Goal: Task Accomplishment & Management: Manage account settings

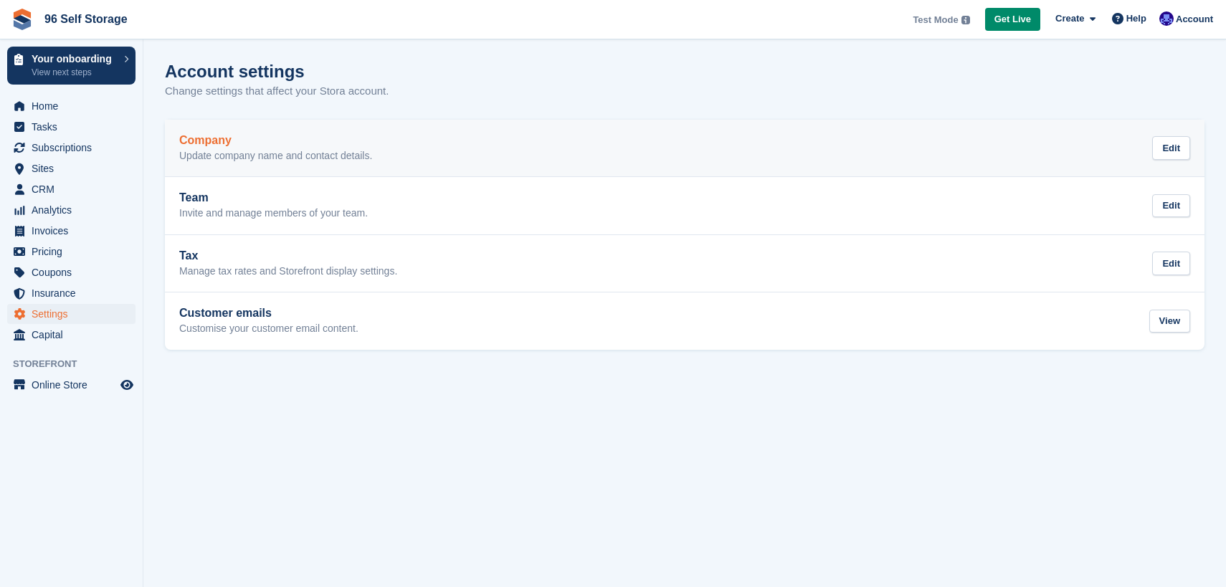
click at [879, 130] on link "Company Update company name and contact details. Edit" at bounding box center [685, 148] width 1040 height 57
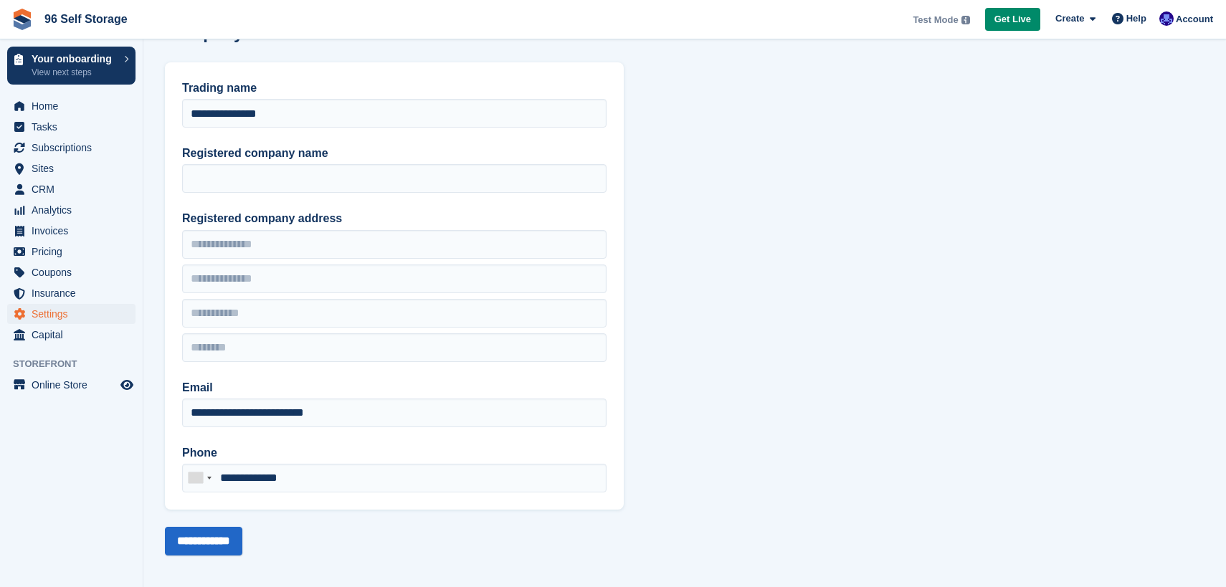
scroll to position [46, 0]
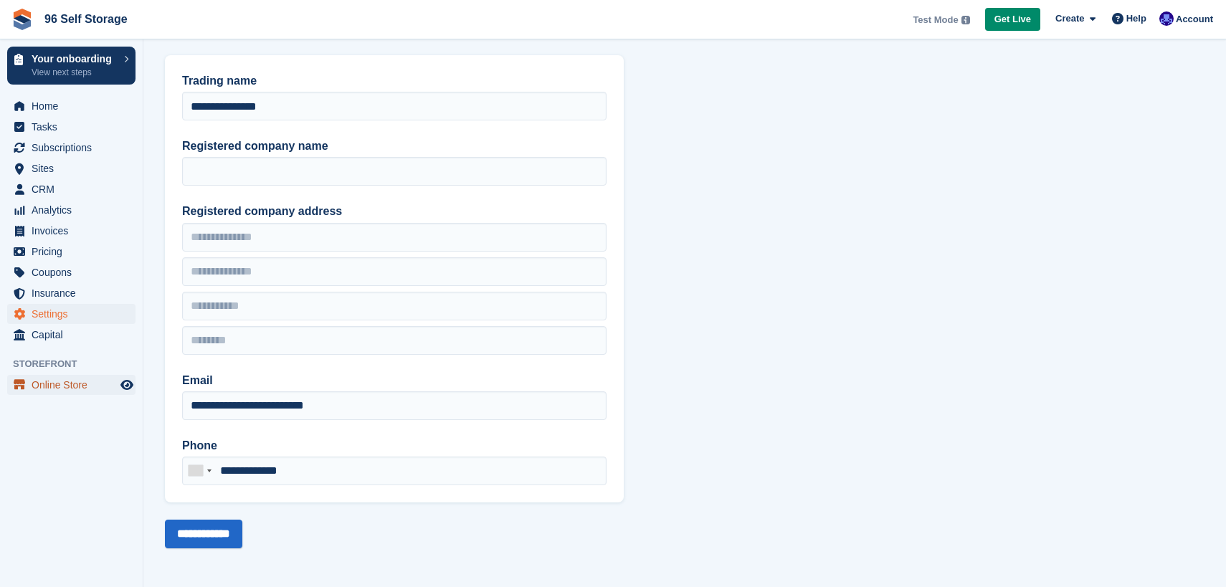
click at [60, 380] on span "Online Store" at bounding box center [75, 385] width 86 height 20
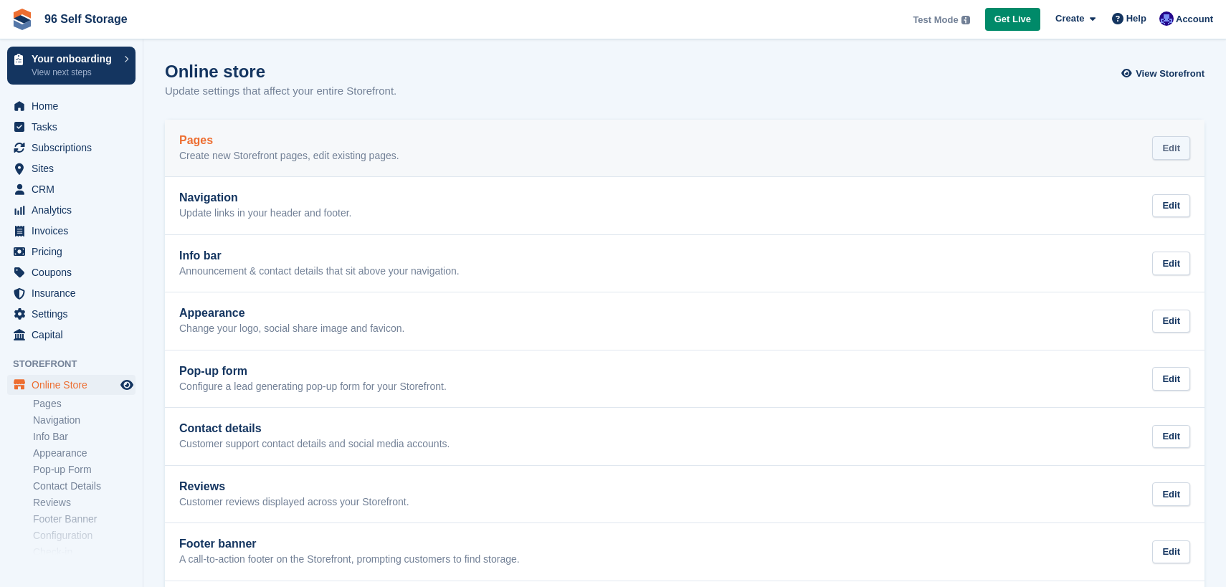
click at [1166, 145] on div "Edit" at bounding box center [1172, 148] width 38 height 24
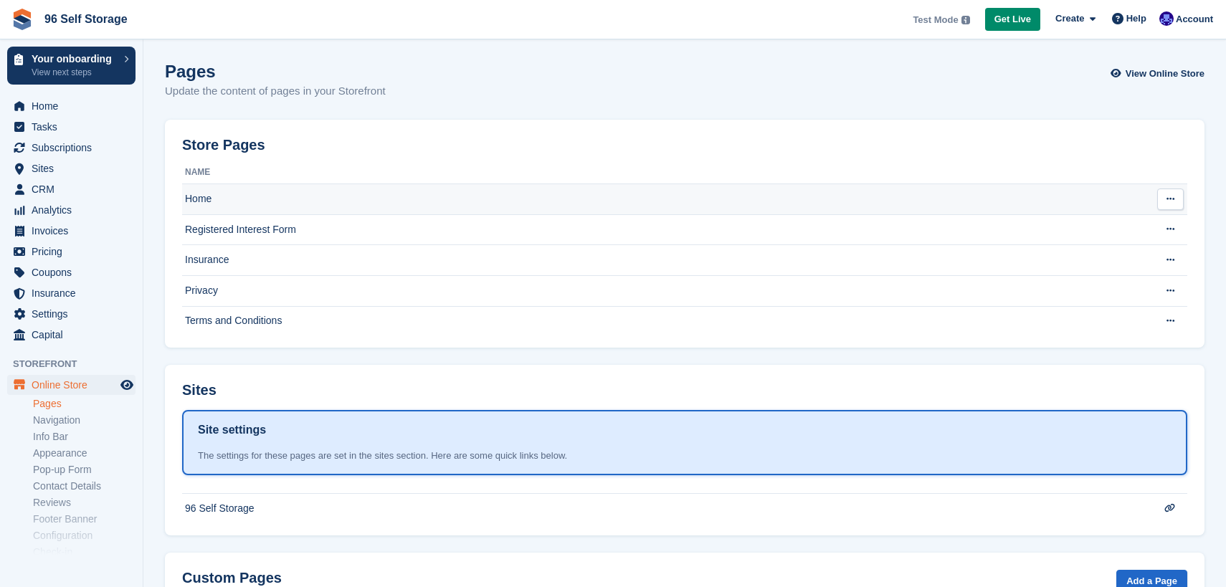
click at [1172, 204] on button at bounding box center [1171, 200] width 27 height 22
click at [1111, 224] on p "Edit page" at bounding box center [1115, 227] width 125 height 19
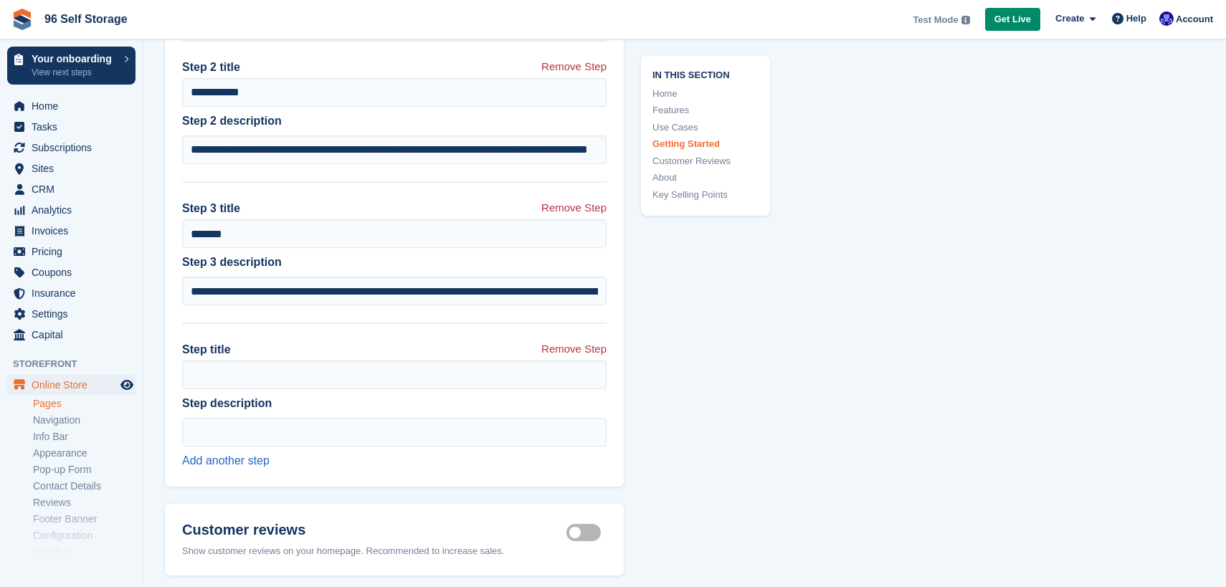
scroll to position [3781, 0]
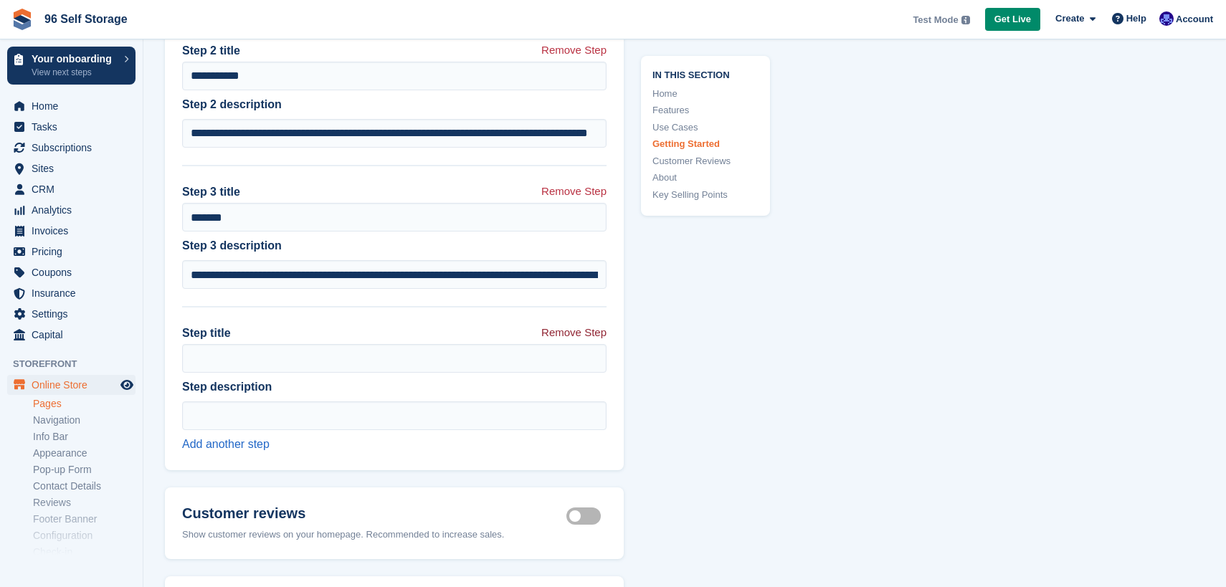
click at [581, 326] on link "Remove Step" at bounding box center [574, 334] width 65 height 19
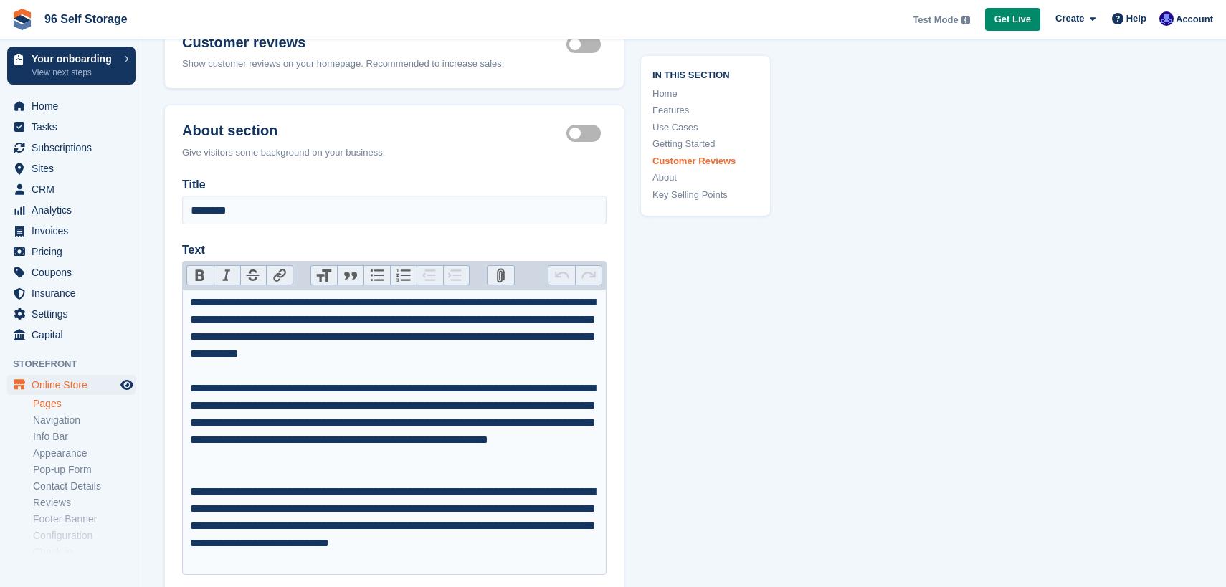
scroll to position [4098, 0]
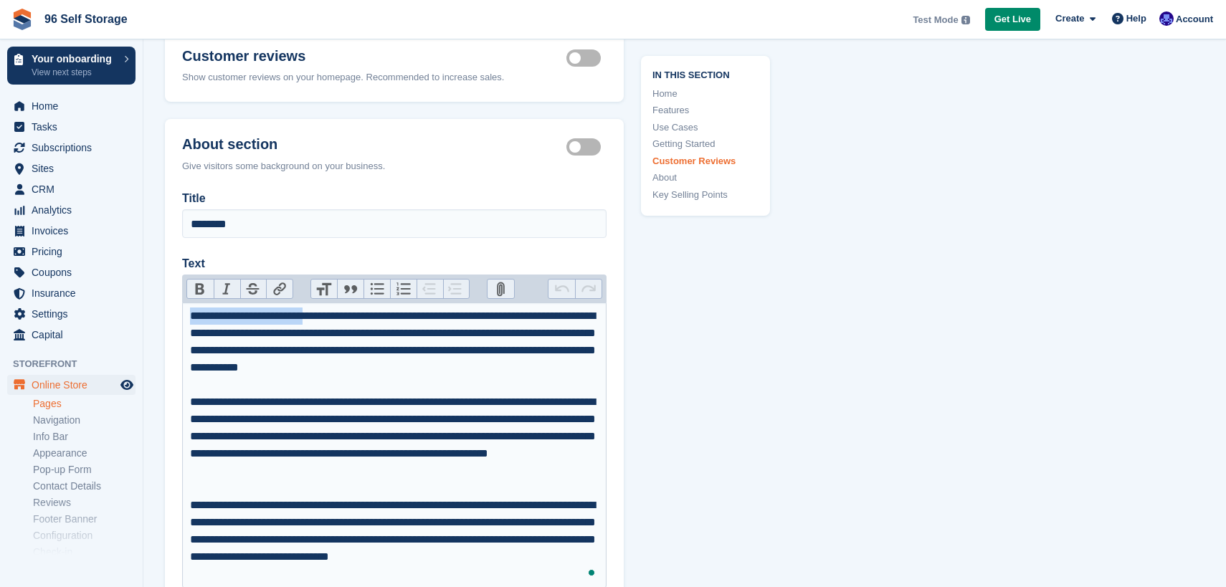
drag, startPoint x: 332, startPoint y: 315, endPoint x: 153, endPoint y: 309, distance: 178.7
copy div "**********"
type trix-editor "**********"
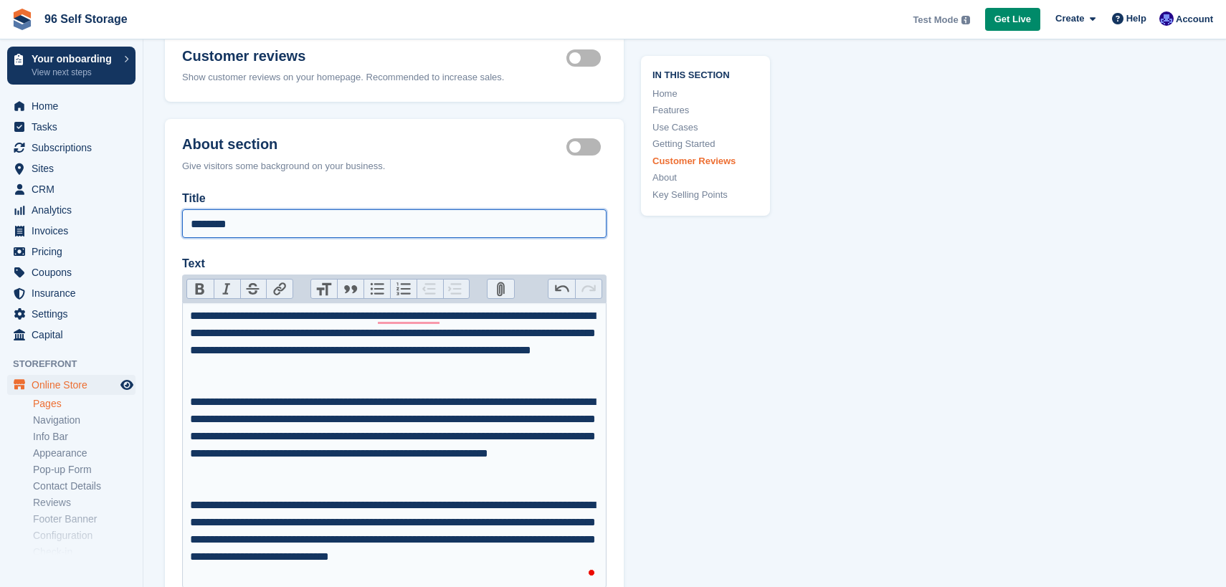
click at [235, 219] on input "********" at bounding box center [394, 223] width 425 height 29
paste input "**********"
type input "**********"
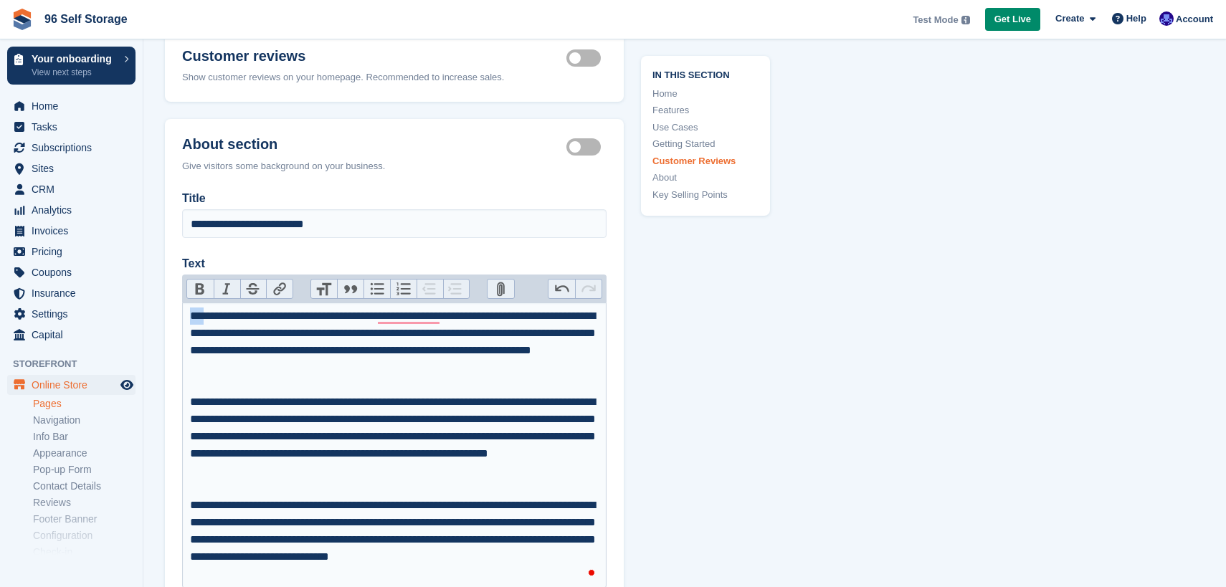
drag, startPoint x: 209, startPoint y: 311, endPoint x: 166, endPoint y: 310, distance: 43.1
click at [166, 311] on div "**********" at bounding box center [394, 587] width 459 height 795
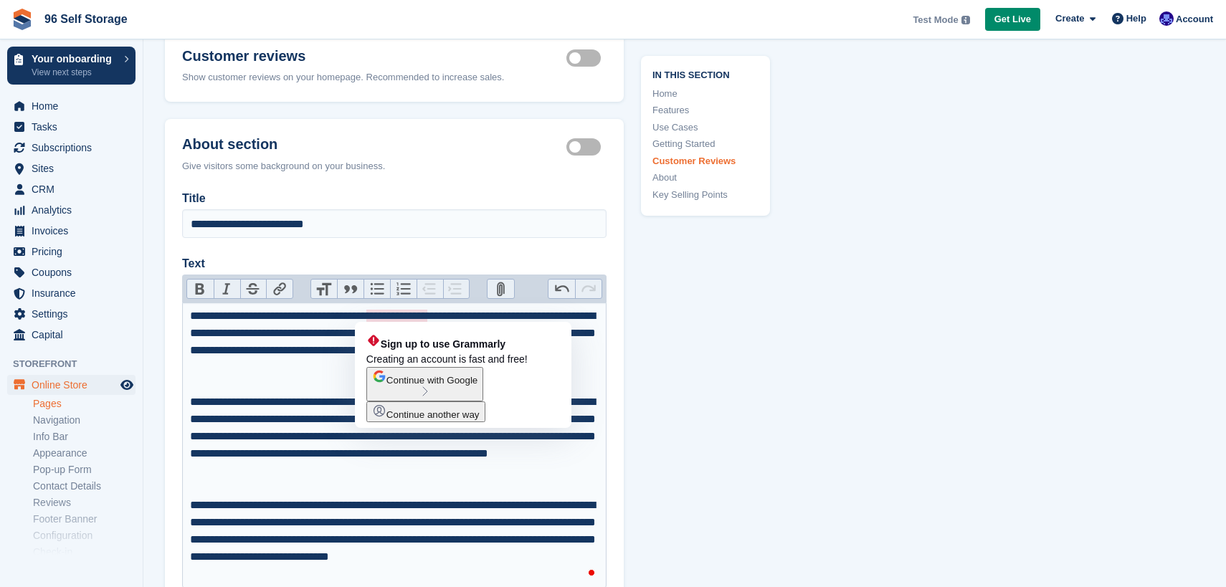
click at [386, 313] on div "**********" at bounding box center [395, 351] width 410 height 86
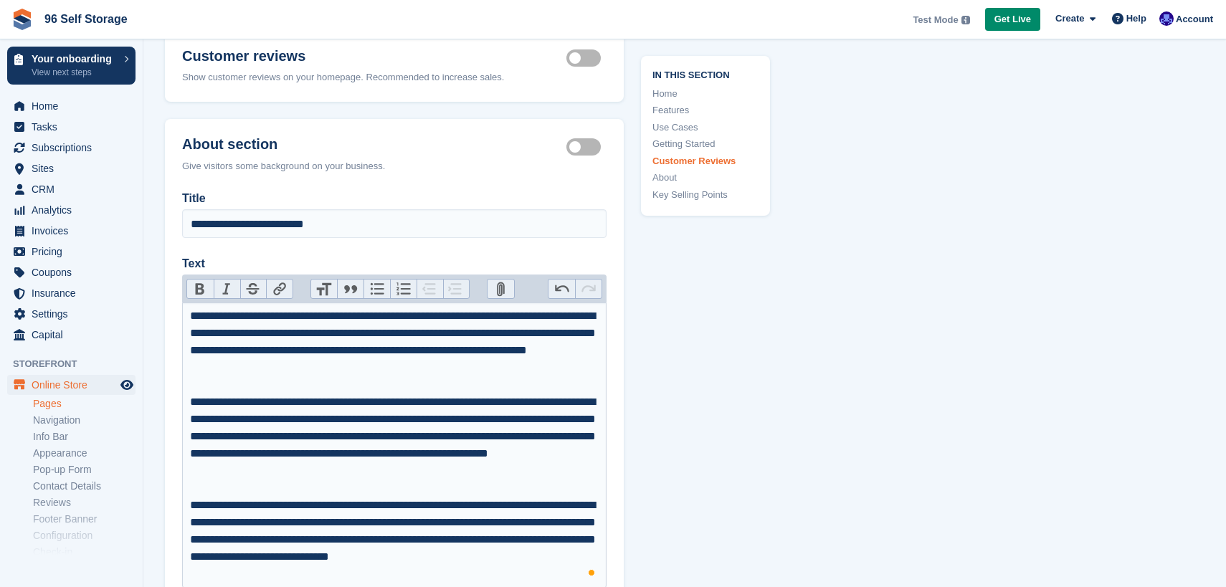
click at [389, 313] on div "**********" at bounding box center [395, 351] width 410 height 86
type trix-editor "**********"
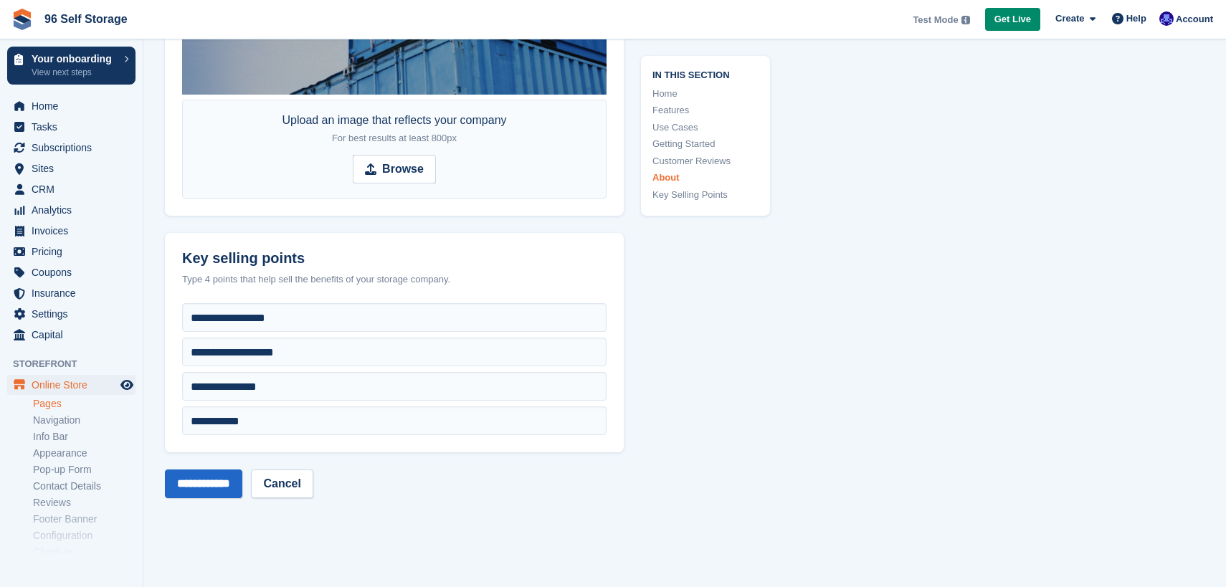
scroll to position [5107, 0]
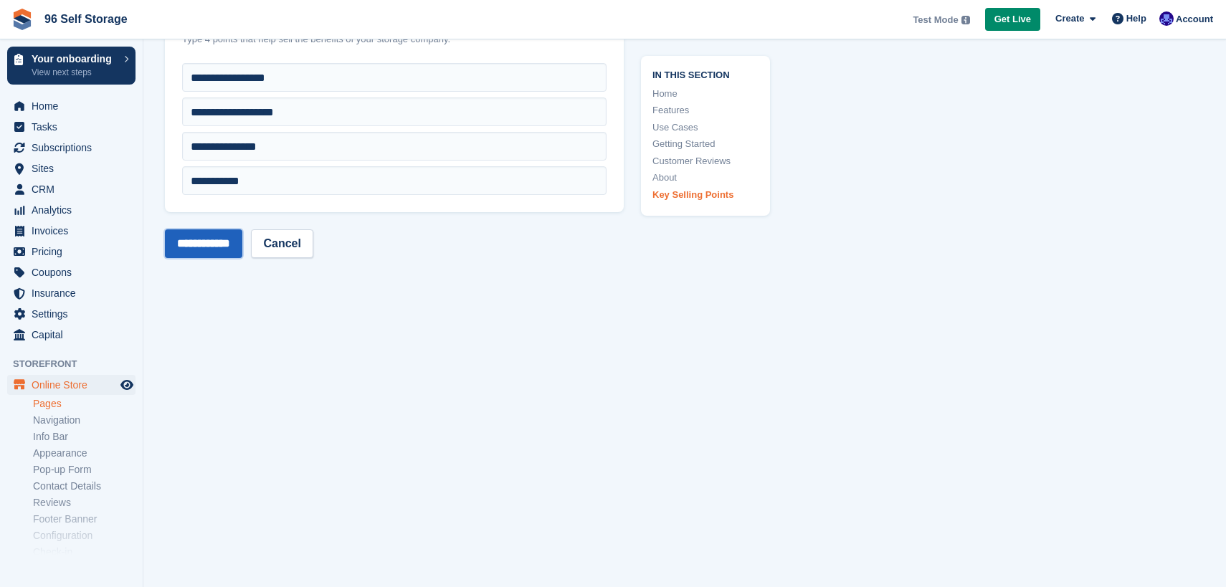
click at [242, 237] on input "**********" at bounding box center [203, 244] width 77 height 29
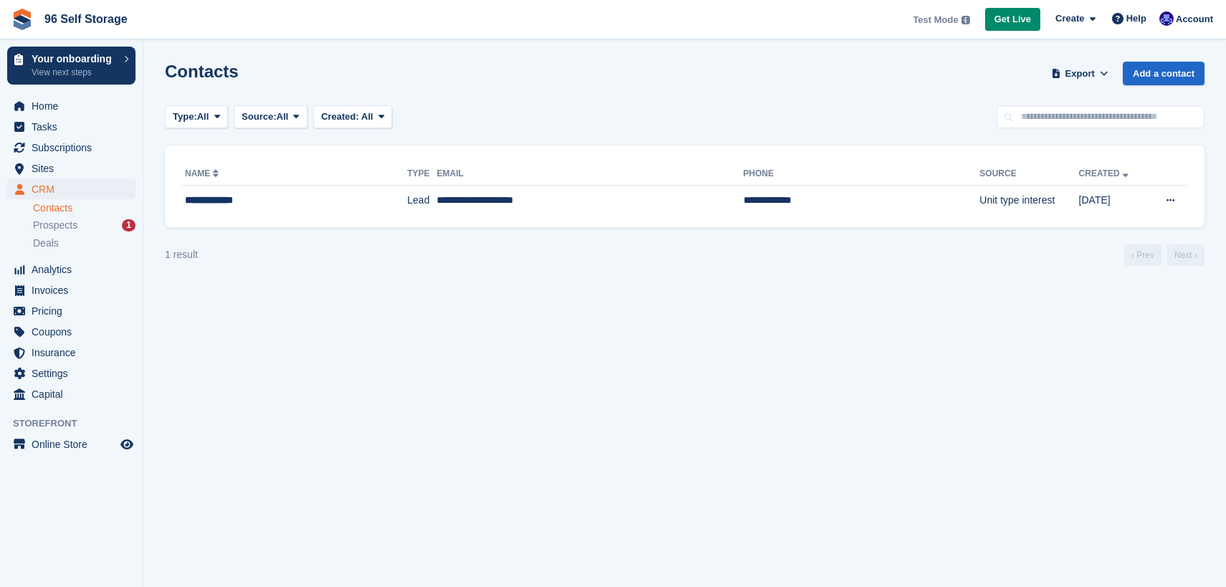
click at [56, 229] on span "Prospects" at bounding box center [55, 226] width 44 height 14
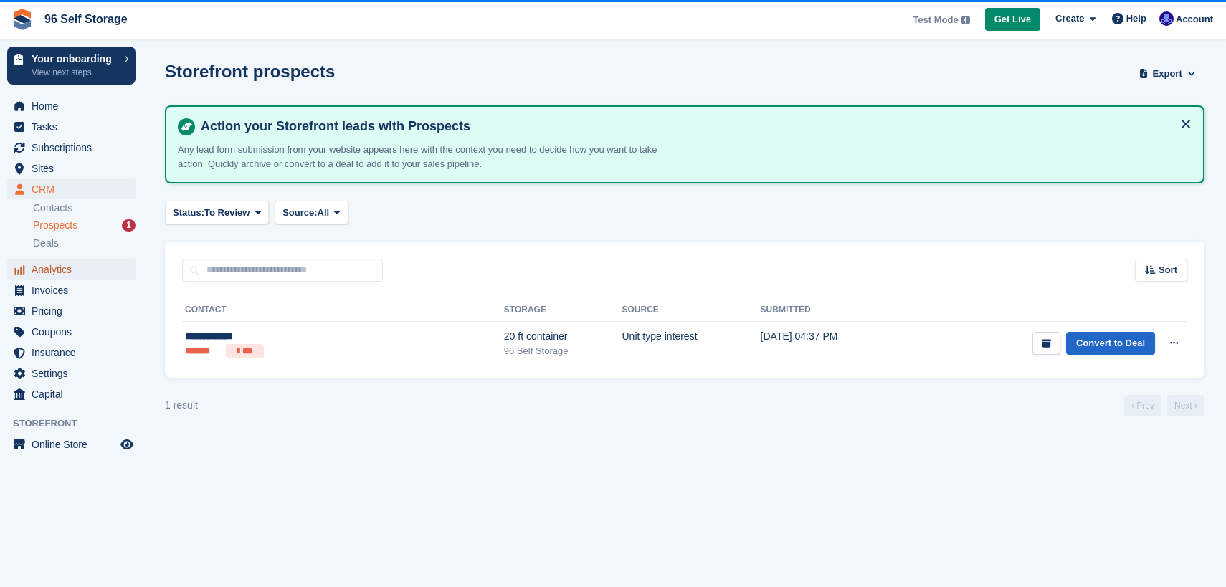
click at [49, 271] on span "Analytics" at bounding box center [75, 270] width 86 height 20
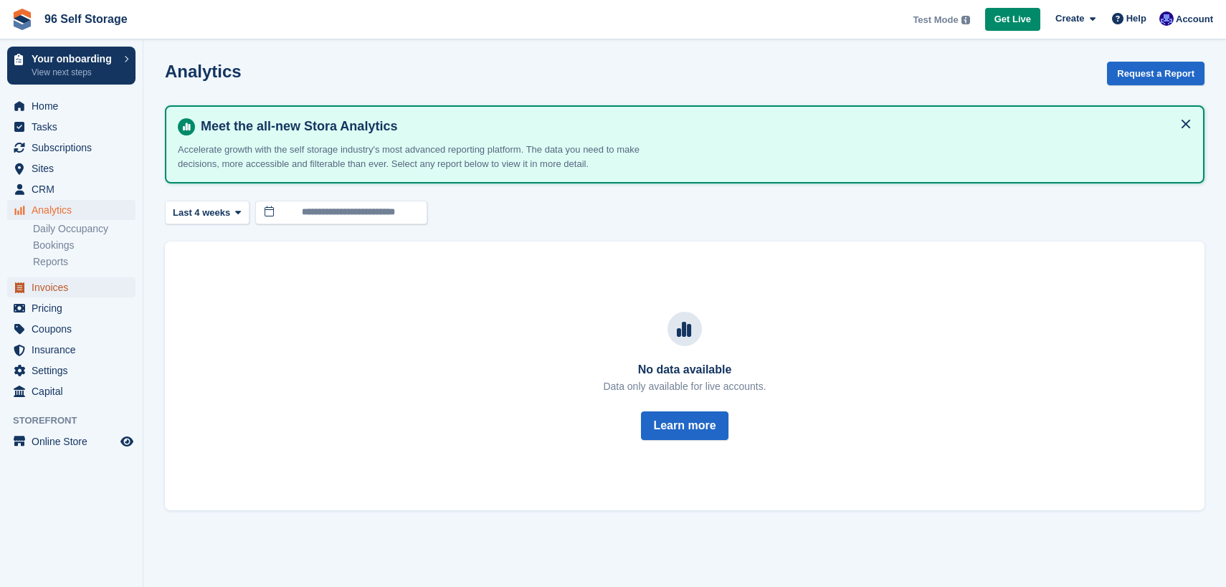
click at [45, 290] on span "Invoices" at bounding box center [75, 288] width 86 height 20
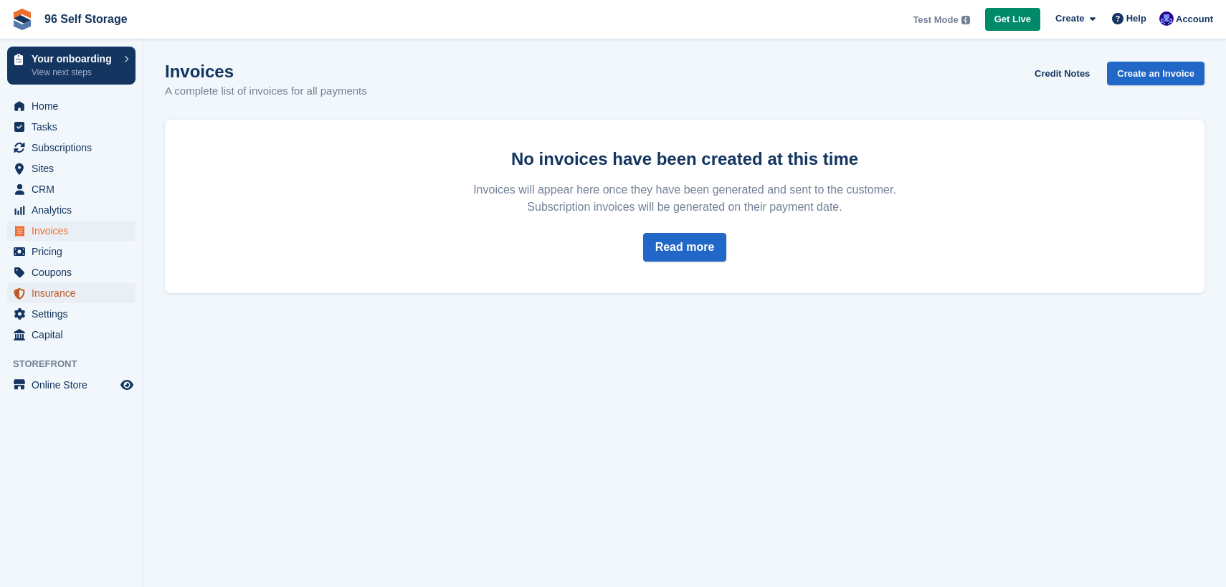
click at [47, 286] on span "Insurance" at bounding box center [75, 293] width 86 height 20
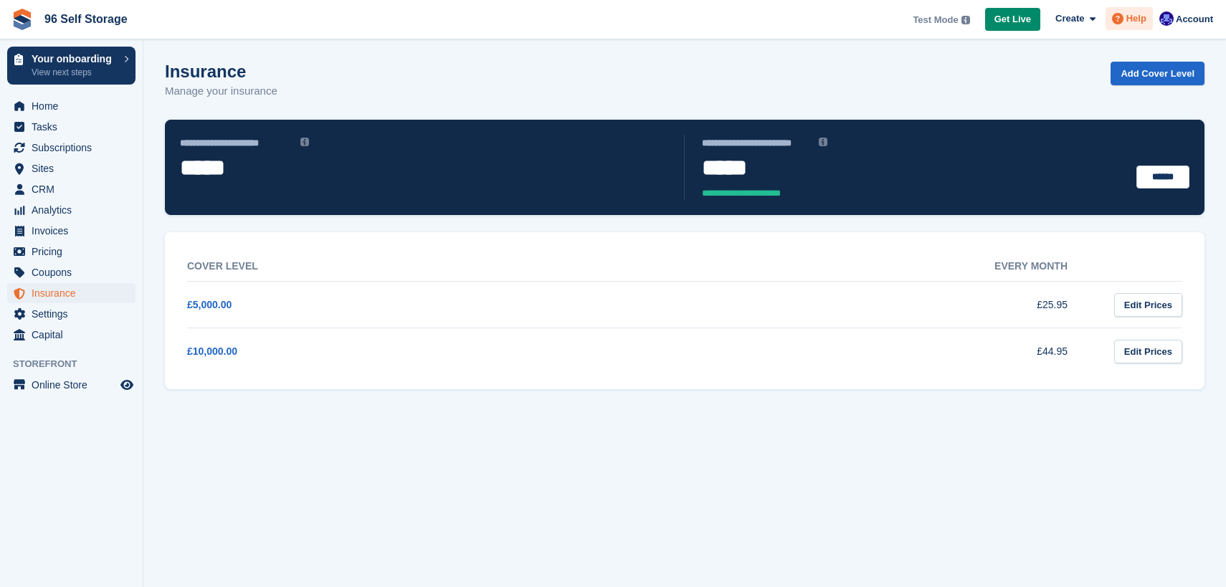
click at [1142, 19] on span "Help" at bounding box center [1137, 18] width 20 height 14
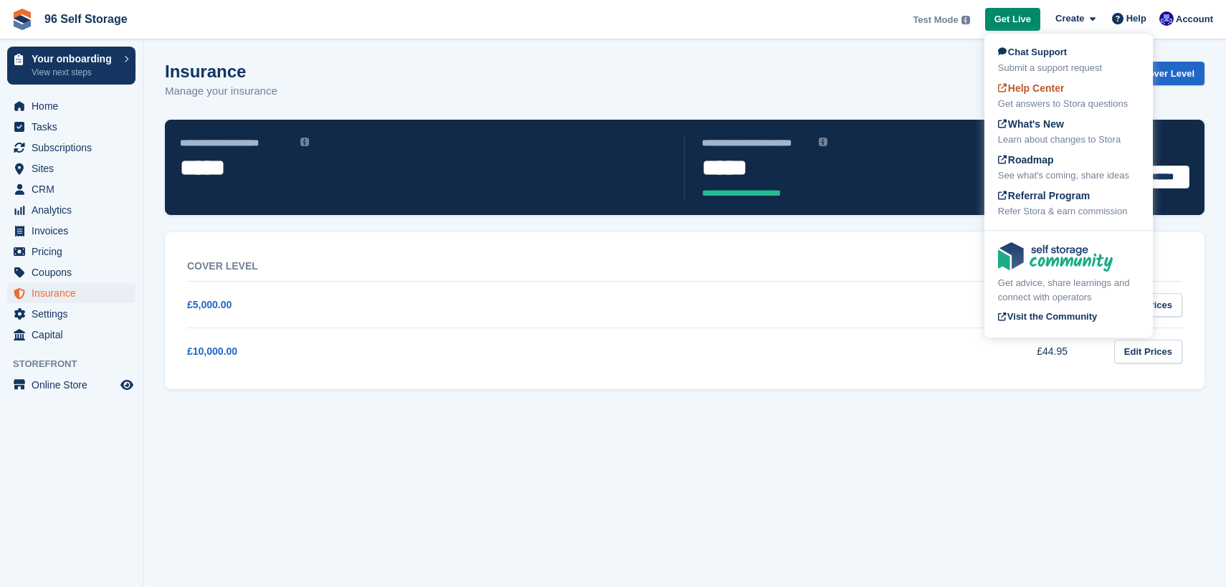
click at [1069, 89] on div "Help Center Get answers to Stora questions" at bounding box center [1068, 96] width 141 height 30
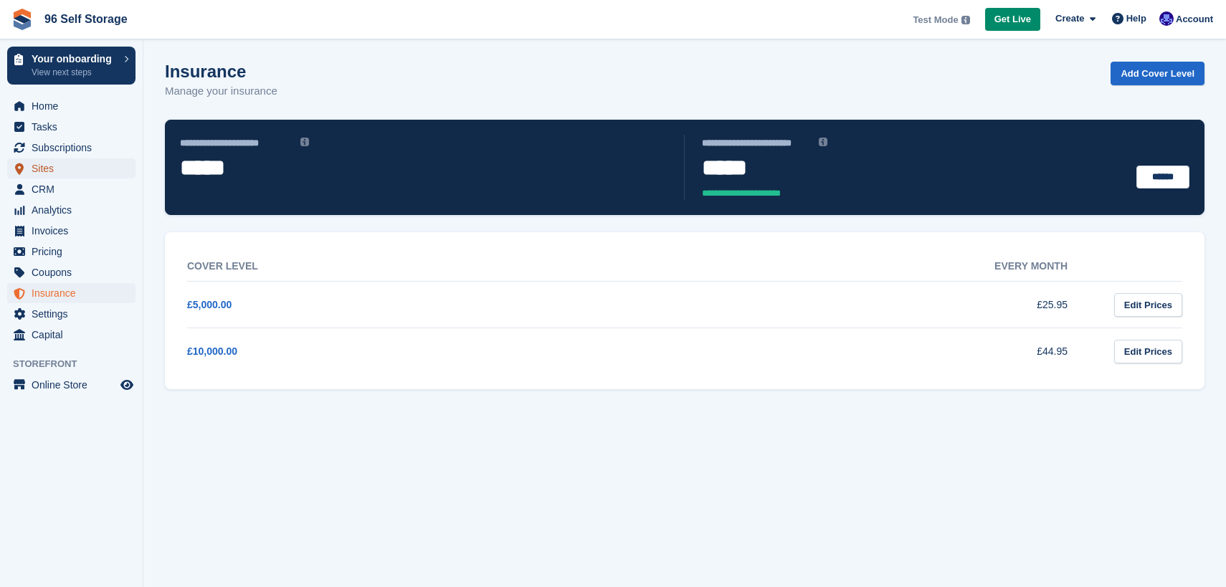
click at [70, 164] on span "Sites" at bounding box center [75, 169] width 86 height 20
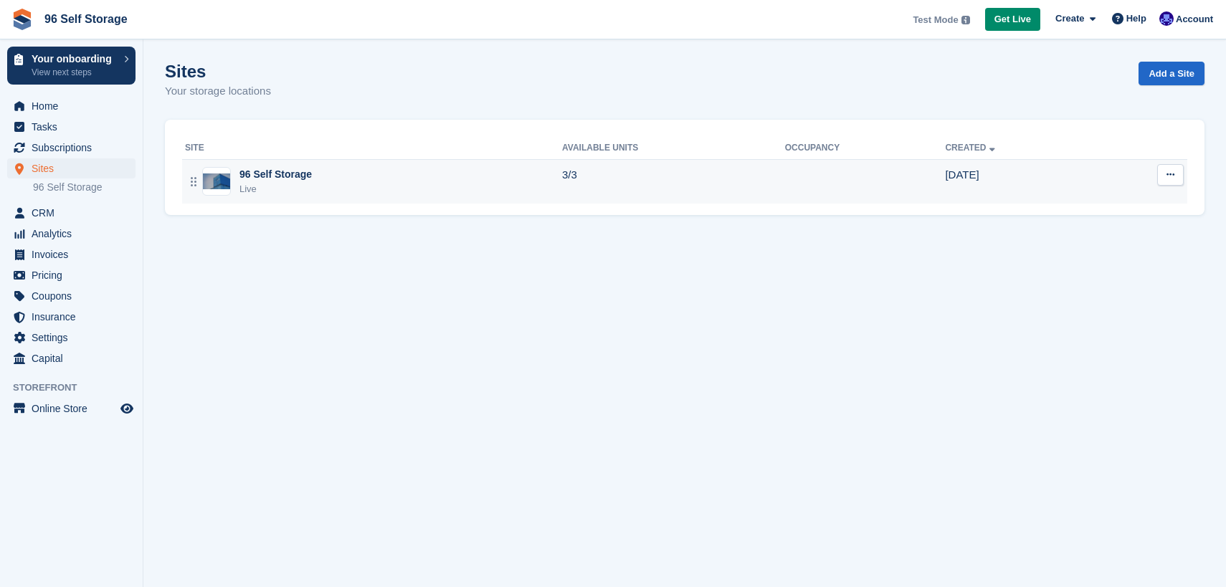
click at [1183, 181] on td "Edit site View on Store Unit types Units Map" at bounding box center [1143, 181] width 89 height 44
click at [1170, 180] on button at bounding box center [1171, 175] width 27 height 22
click at [1097, 202] on p "Edit site" at bounding box center [1115, 203] width 125 height 19
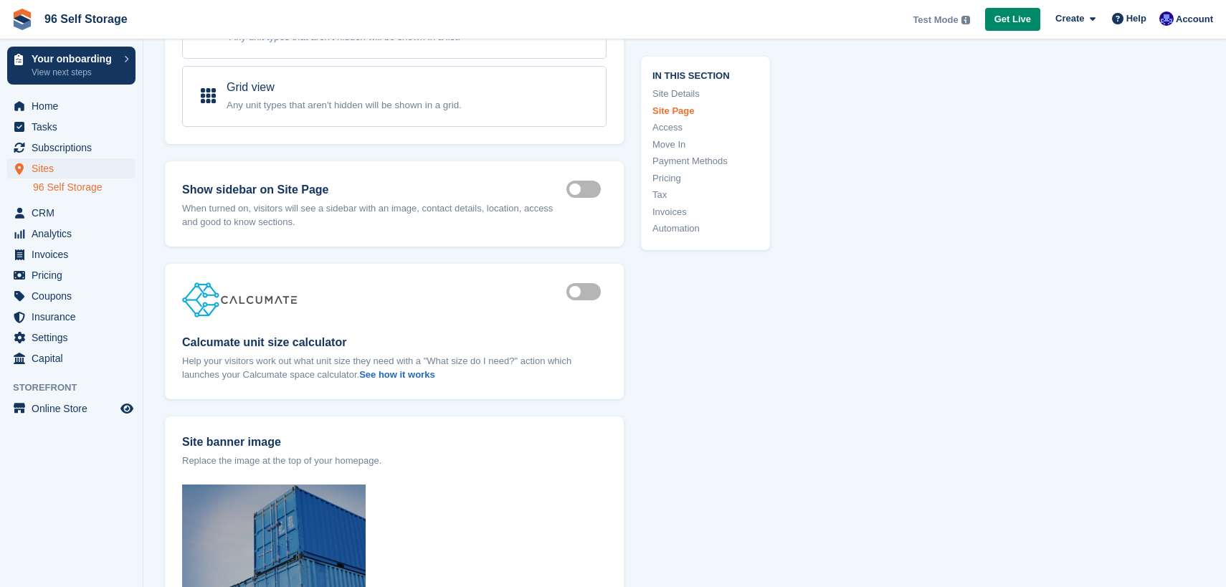
scroll to position [1271, 0]
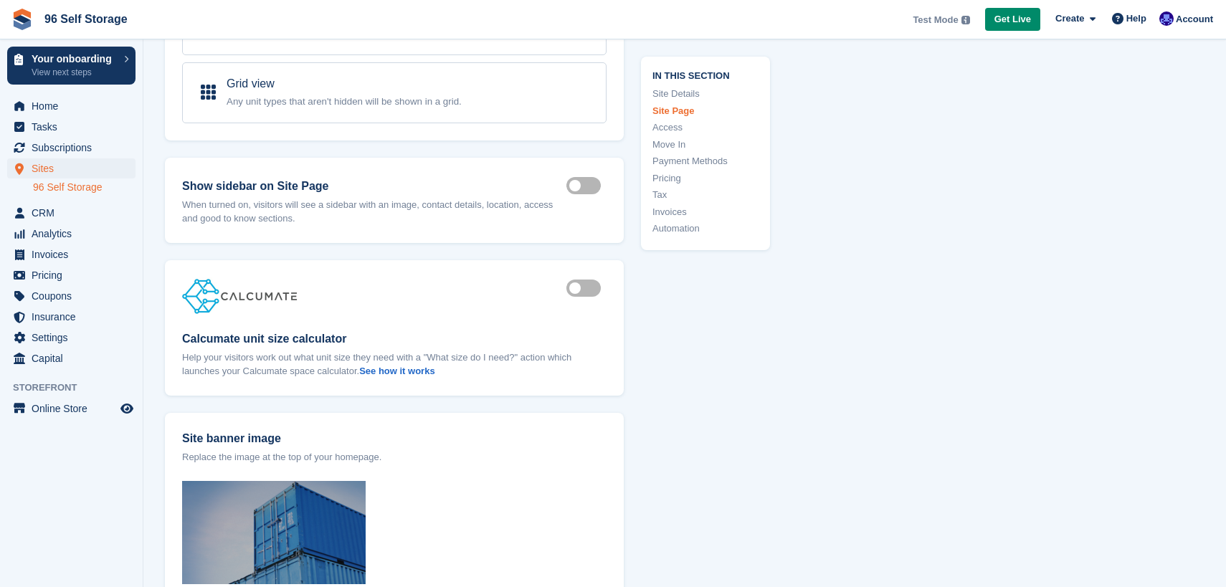
click at [486, 323] on div "Is active Calcumate unit size calculator Help your visitors work out what unit …" at bounding box center [394, 328] width 459 height 136
click at [596, 288] on label "Is active" at bounding box center [587, 289] width 40 height 2
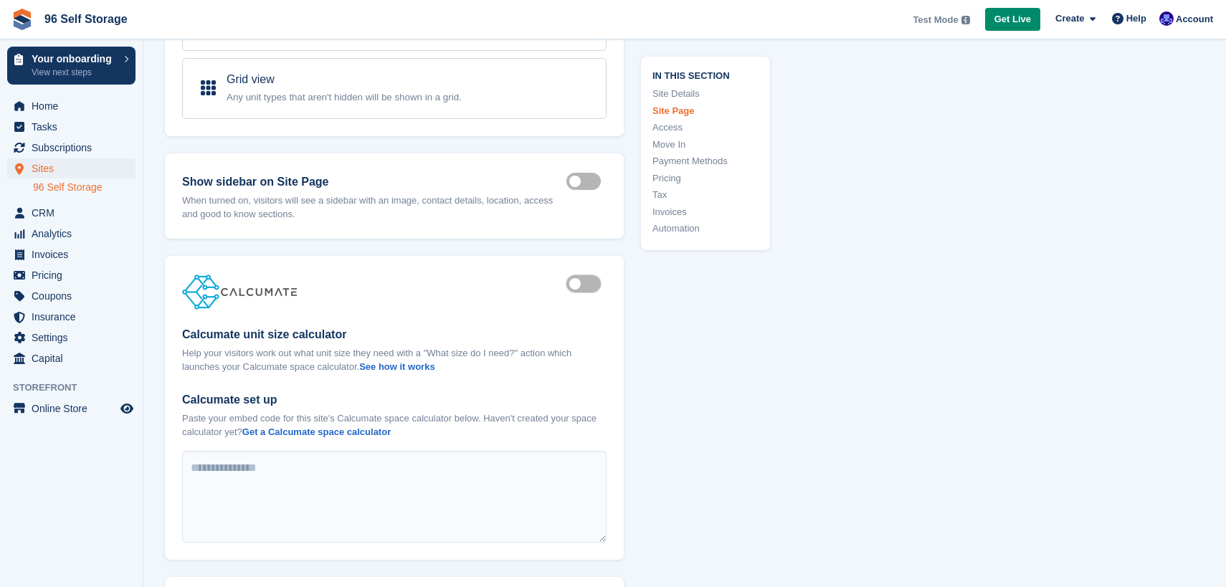
scroll to position [1278, 0]
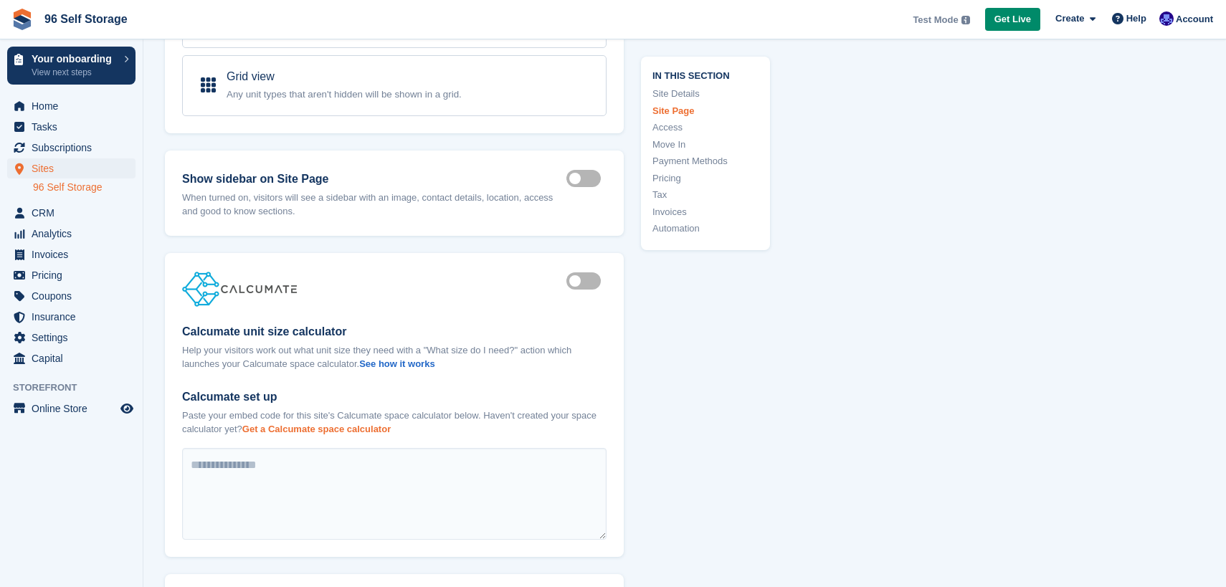
click at [391, 429] on strong "Get a Calcumate space calculator" at bounding box center [316, 429] width 148 height 11
click at [576, 280] on label "Is active" at bounding box center [587, 281] width 40 height 2
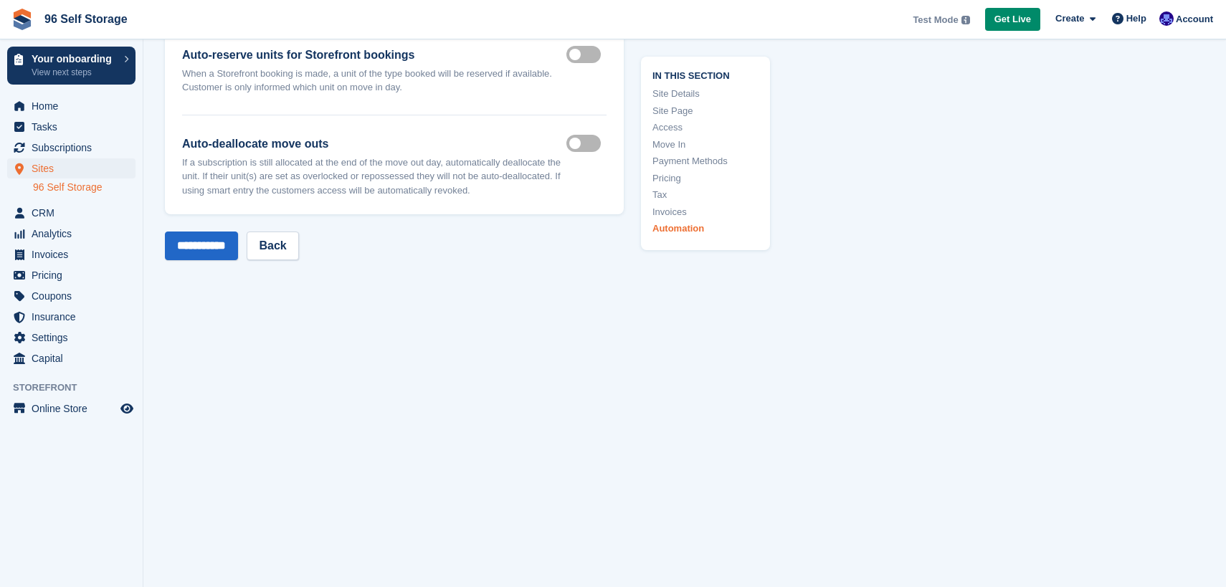
scroll to position [5614, 0]
click at [70, 106] on span "Home" at bounding box center [75, 106] width 86 height 20
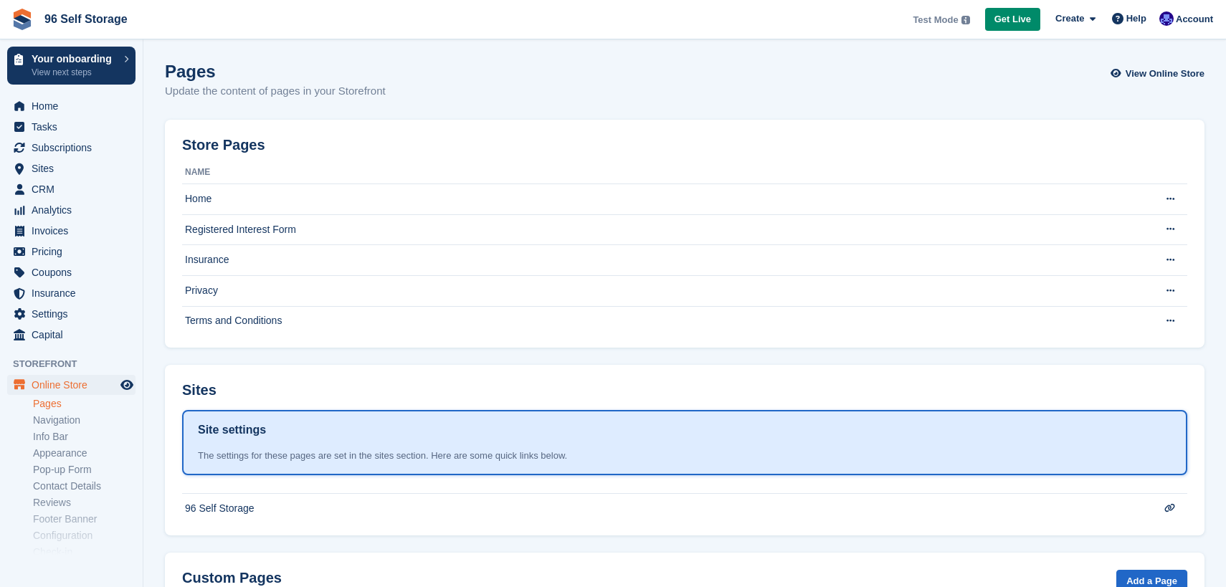
scroll to position [113, 0]
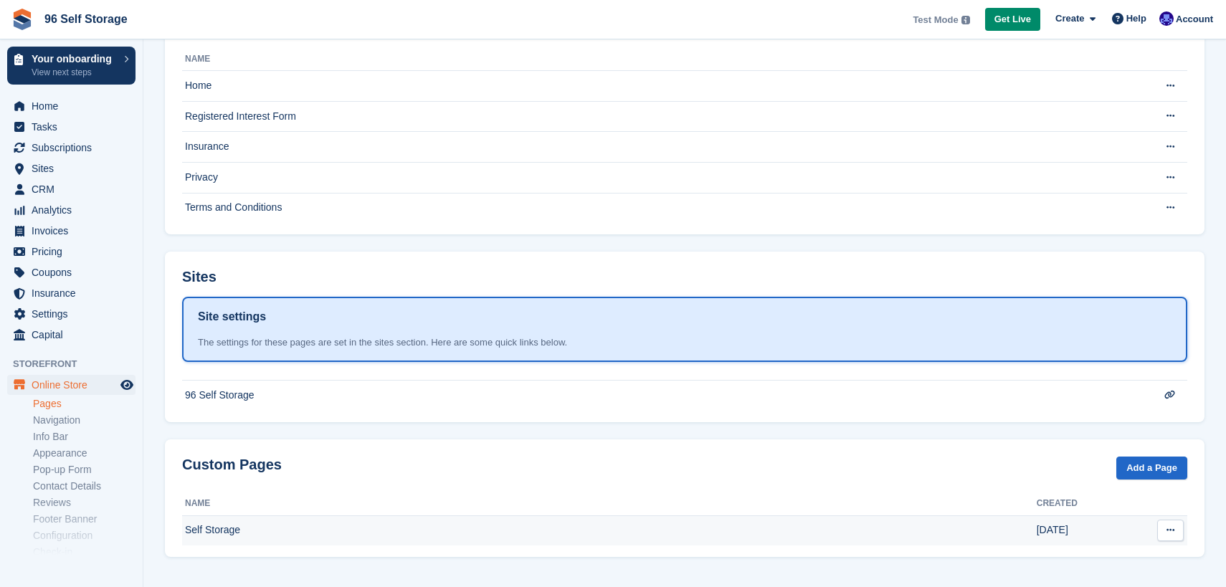
click at [215, 534] on td "Self Storage" at bounding box center [609, 531] width 855 height 30
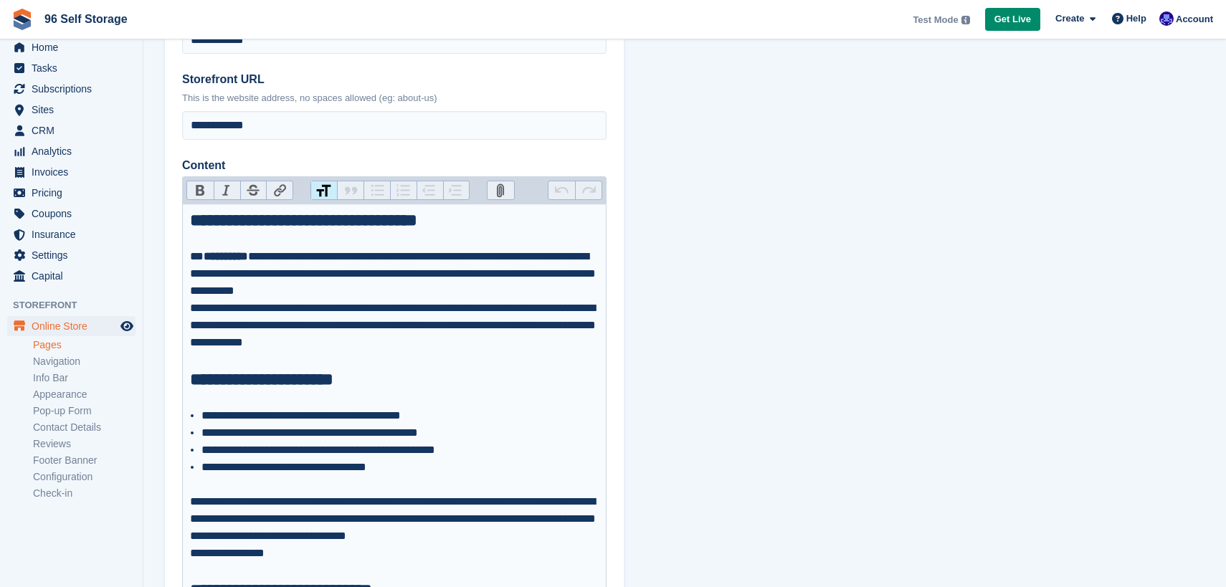
scroll to position [82, 0]
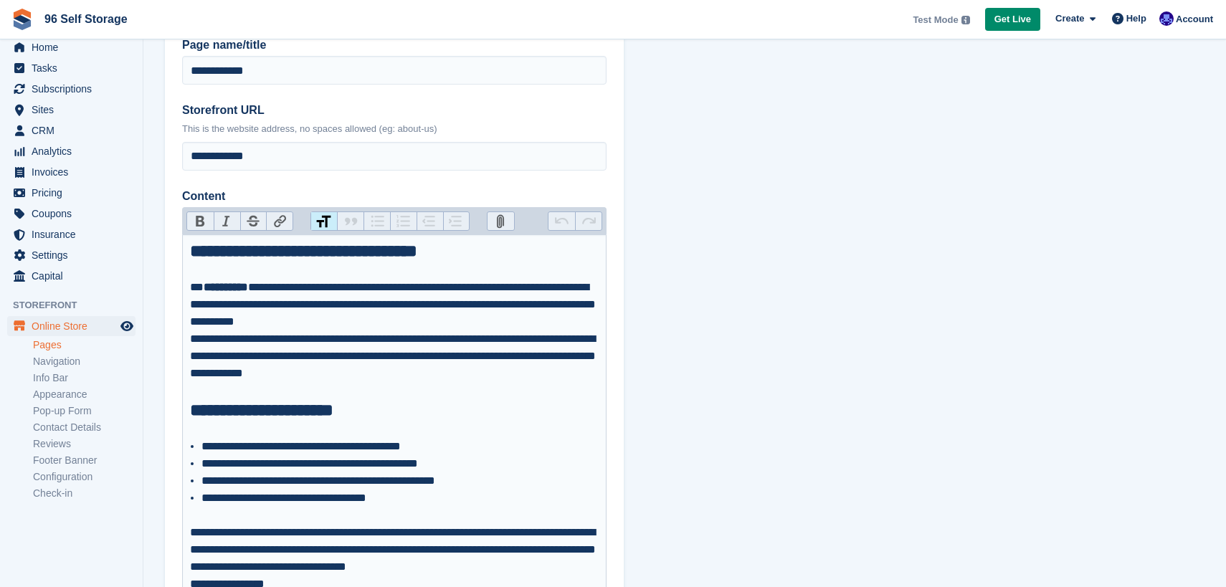
click at [887, 68] on section "**********" at bounding box center [684, 485] width 1083 height 1135
click at [544, 382] on div "**********" at bounding box center [395, 365] width 410 height 69
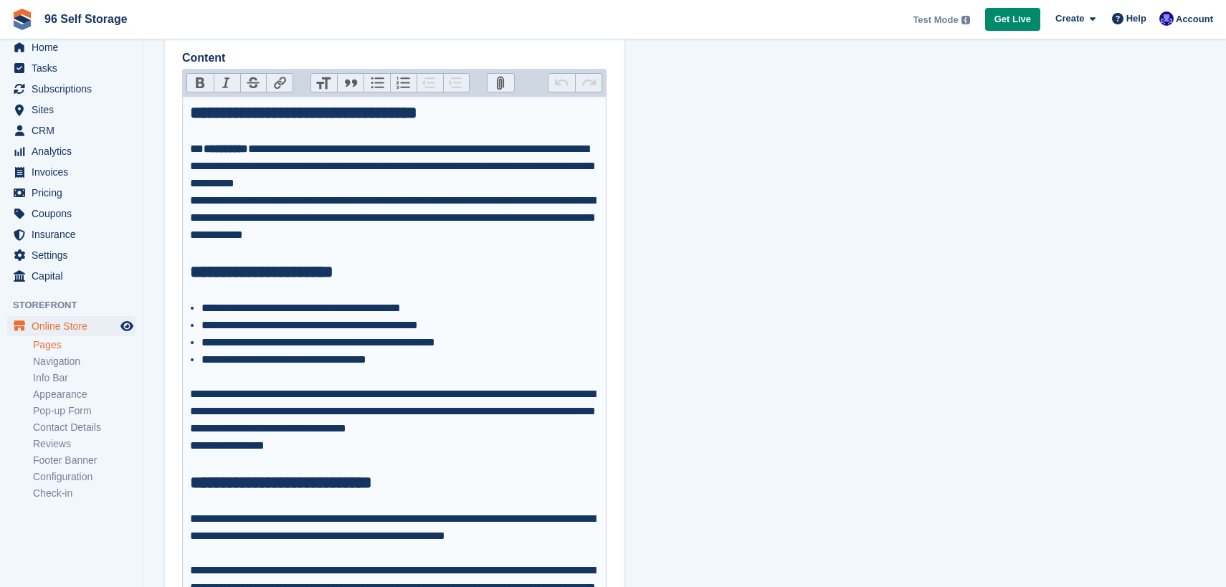
scroll to position [547, 0]
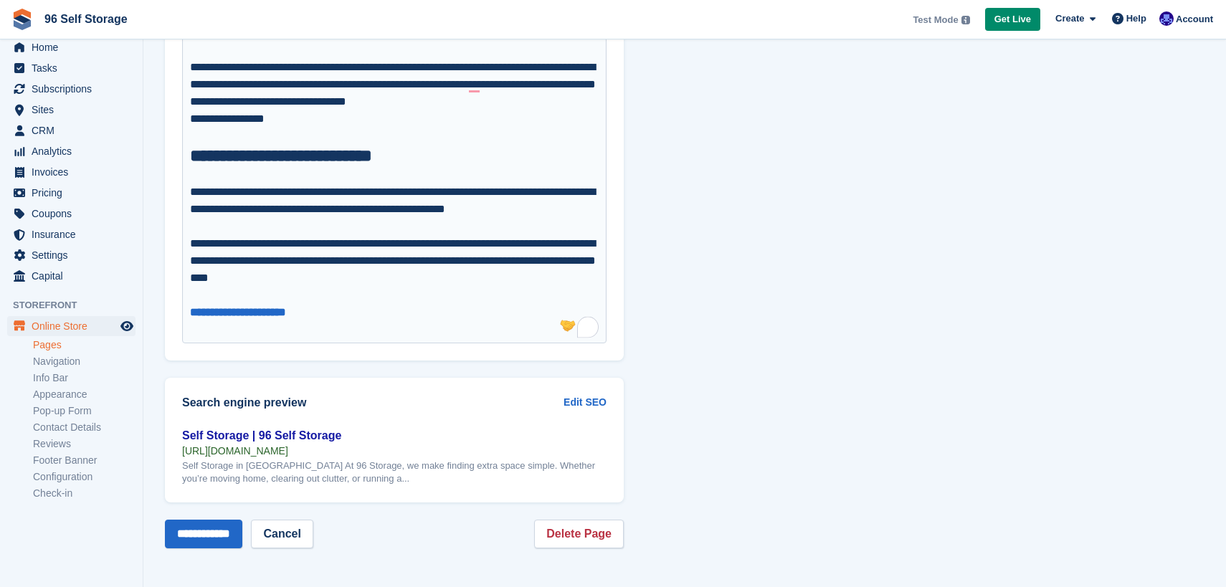
click at [418, 302] on div "**********" at bounding box center [395, 286] width 410 height 103
click at [412, 311] on div "**********" at bounding box center [395, 286] width 410 height 103
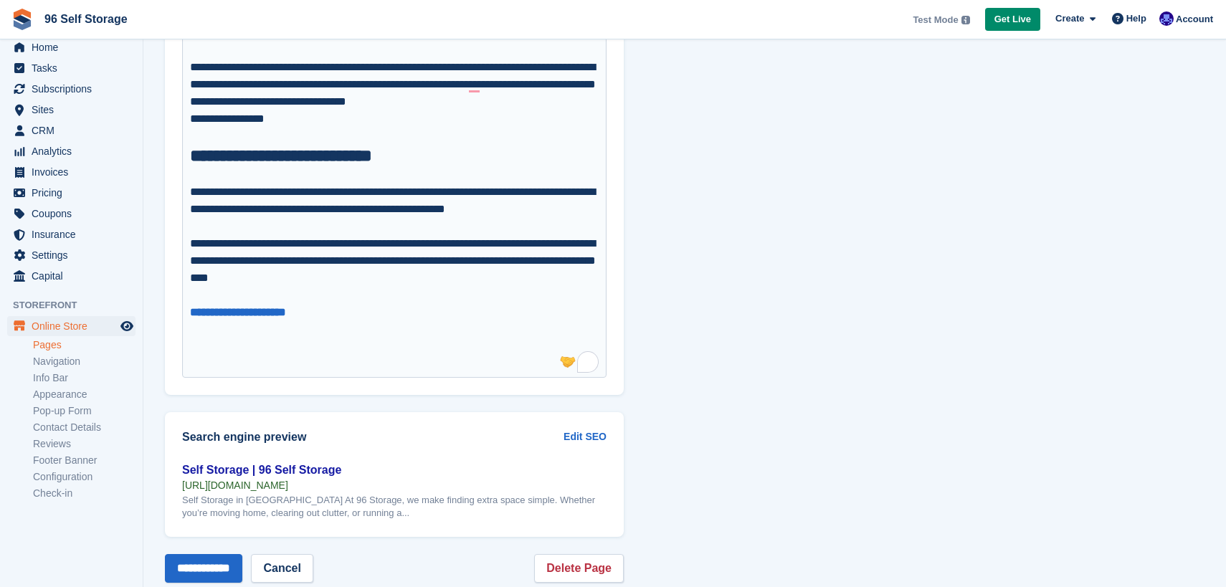
paste trix-editor "**********"
type trix-editor "**********"
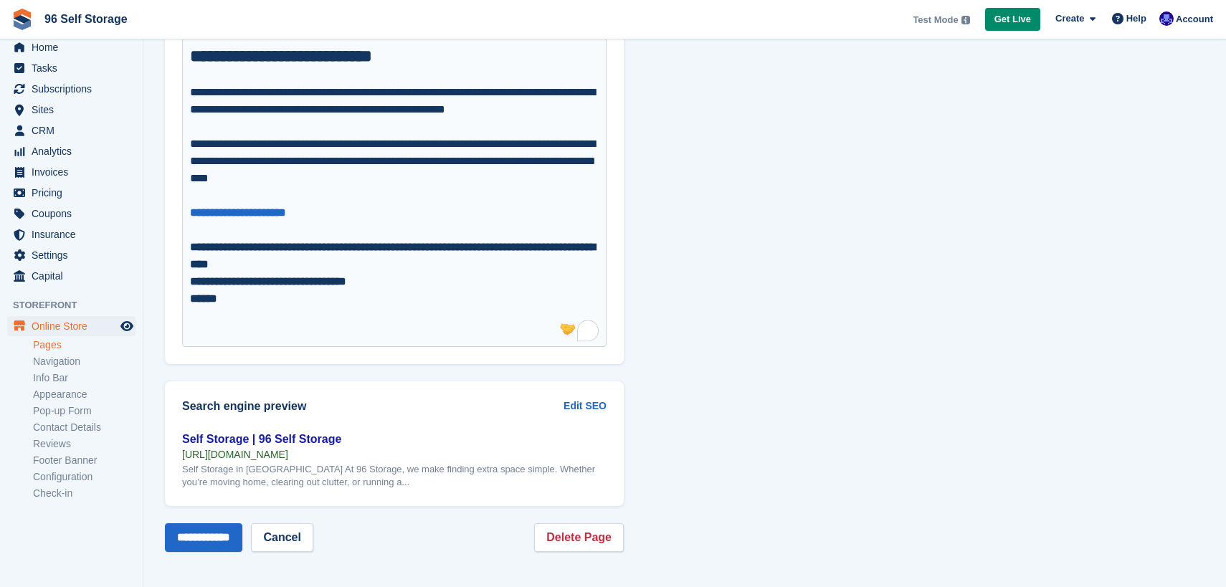
scroll to position [651, 0]
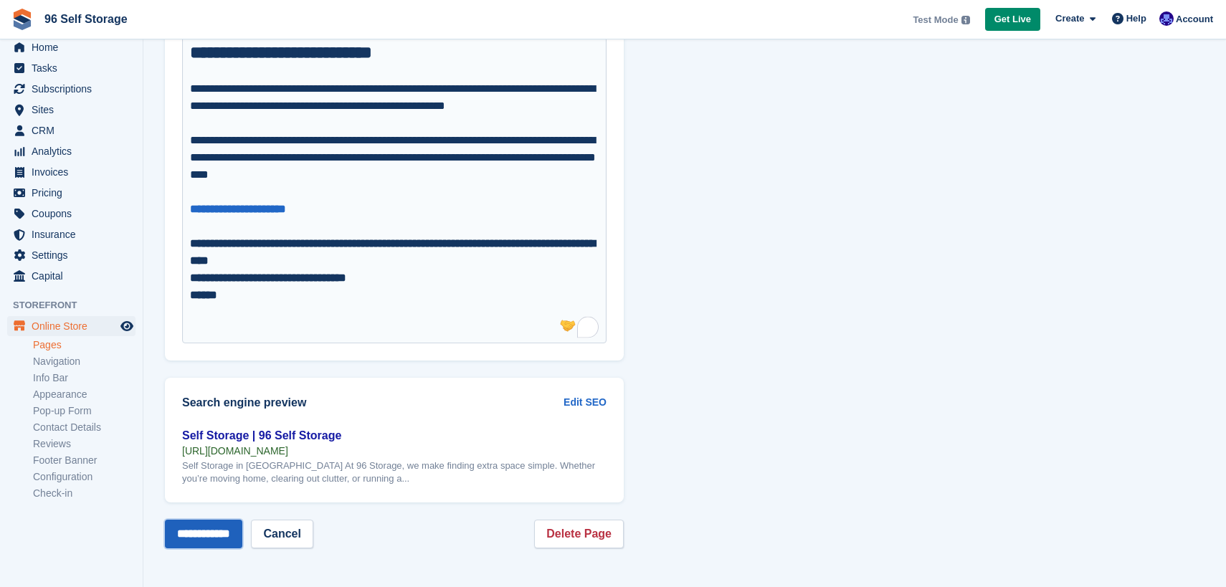
click at [242, 535] on input "**********" at bounding box center [203, 534] width 77 height 29
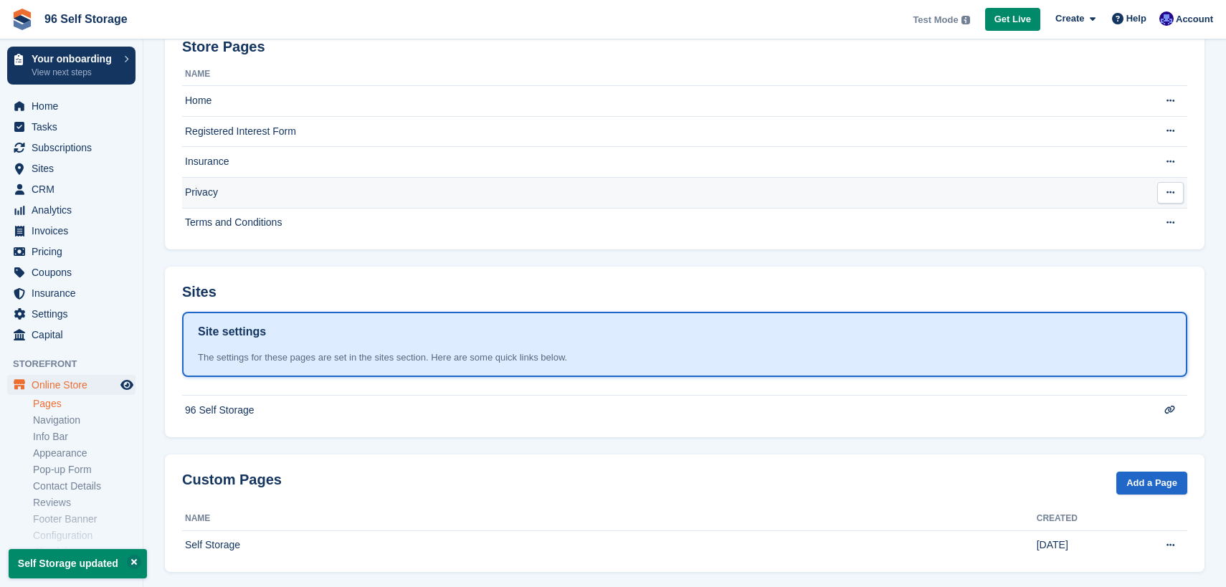
scroll to position [113, 0]
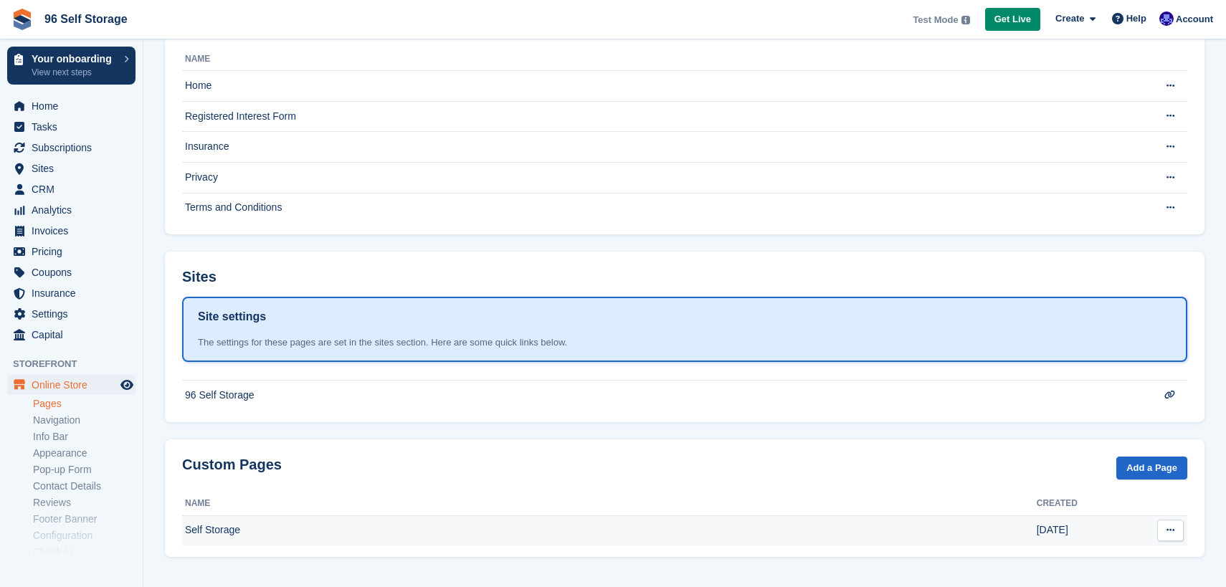
click at [1178, 533] on button at bounding box center [1171, 531] width 27 height 22
click at [1105, 561] on p "Edit page" at bounding box center [1115, 558] width 125 height 19
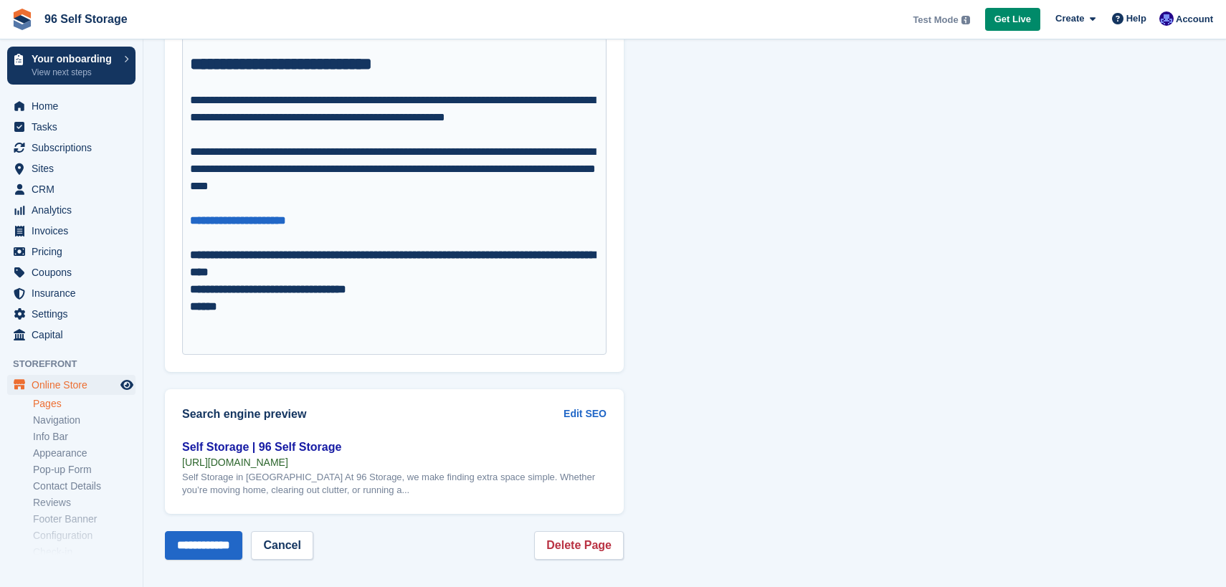
scroll to position [651, 0]
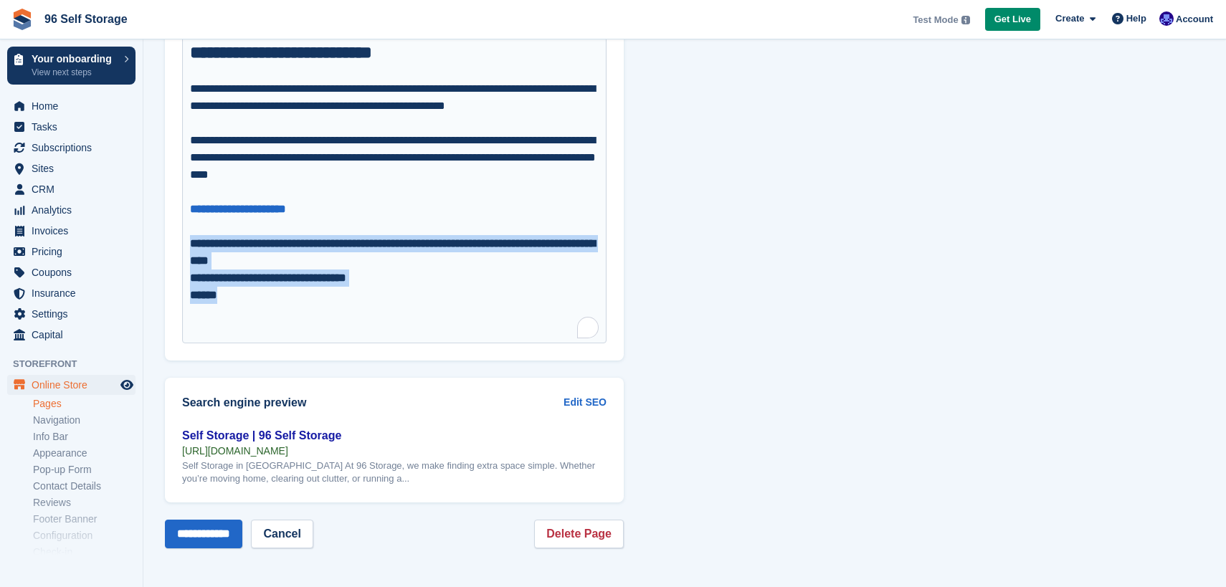
drag, startPoint x: 236, startPoint y: 298, endPoint x: 179, endPoint y: 243, distance: 79.1
type trix-editor "**********"
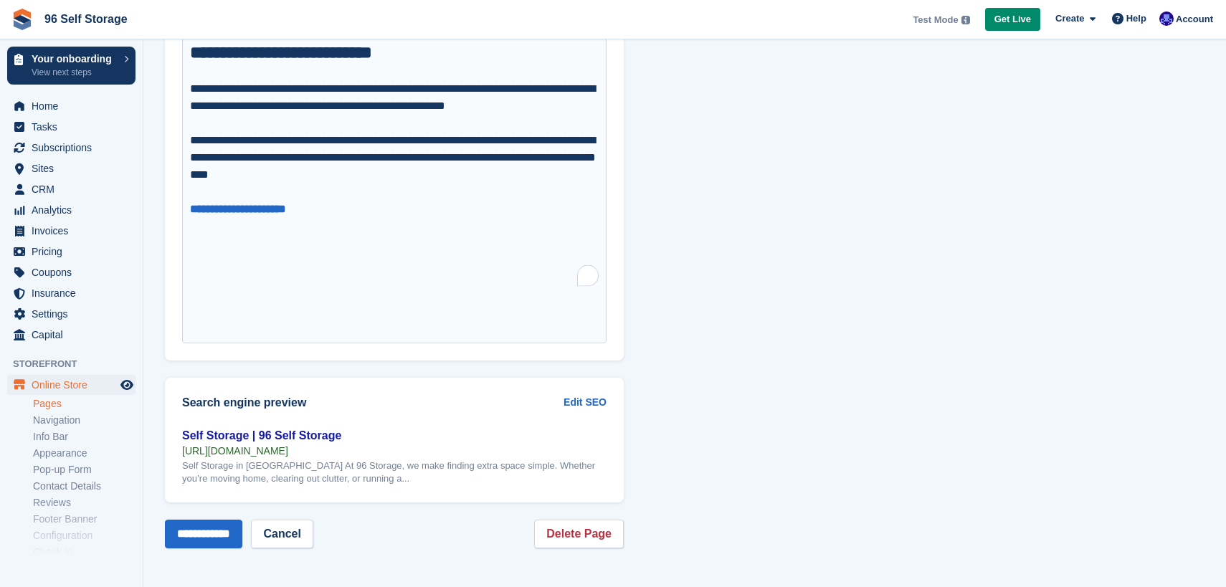
scroll to position [599, 0]
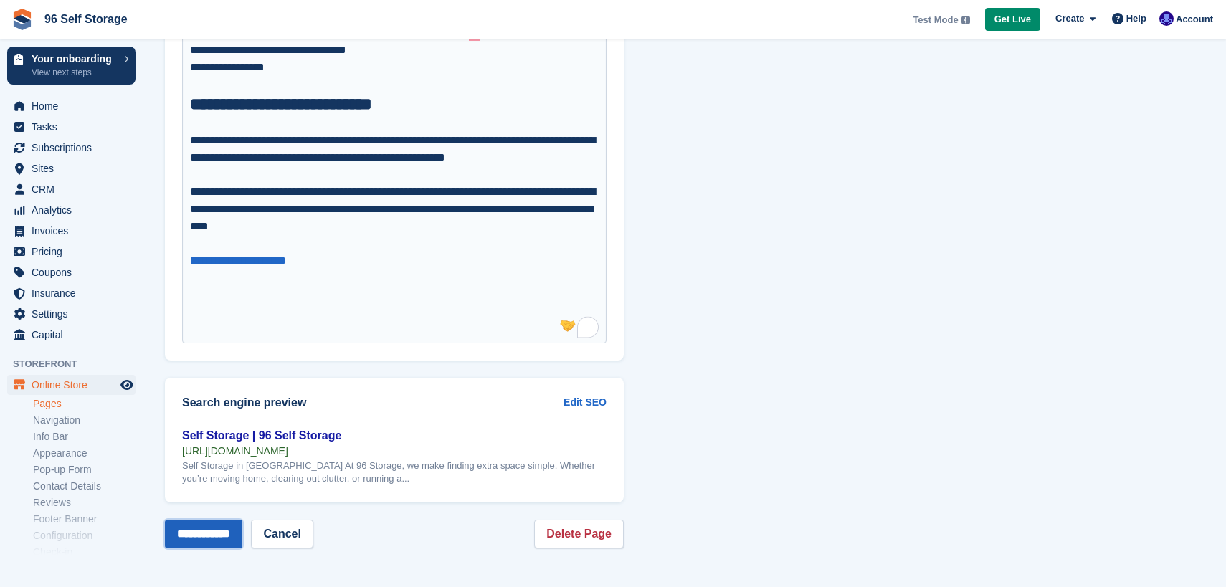
click at [240, 533] on input "**********" at bounding box center [203, 534] width 77 height 29
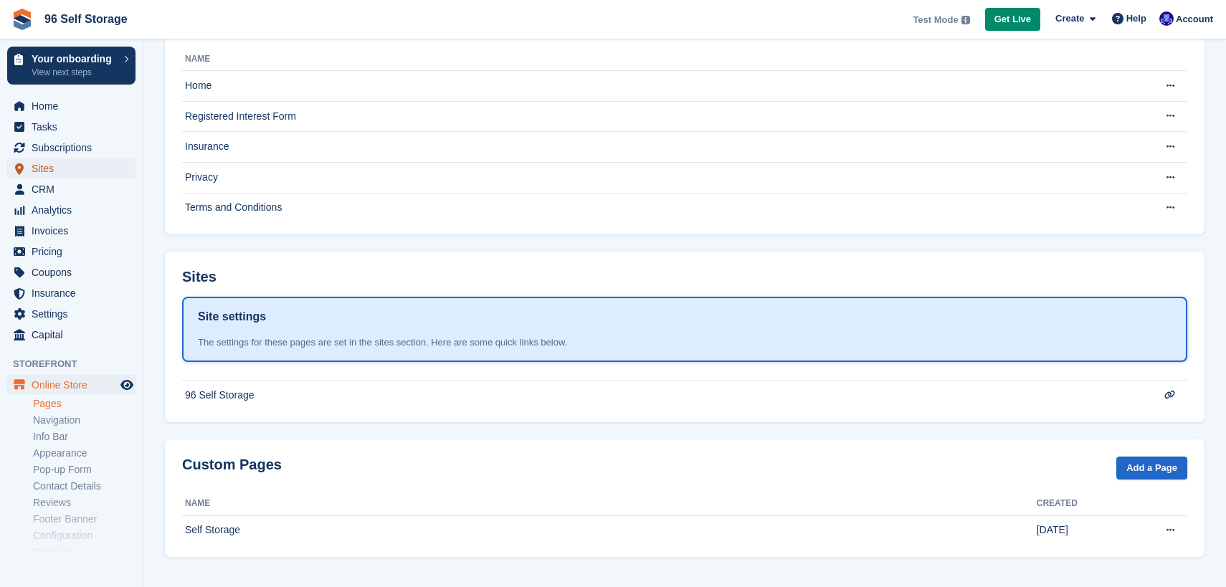
click at [49, 161] on span "Sites" at bounding box center [75, 169] width 86 height 20
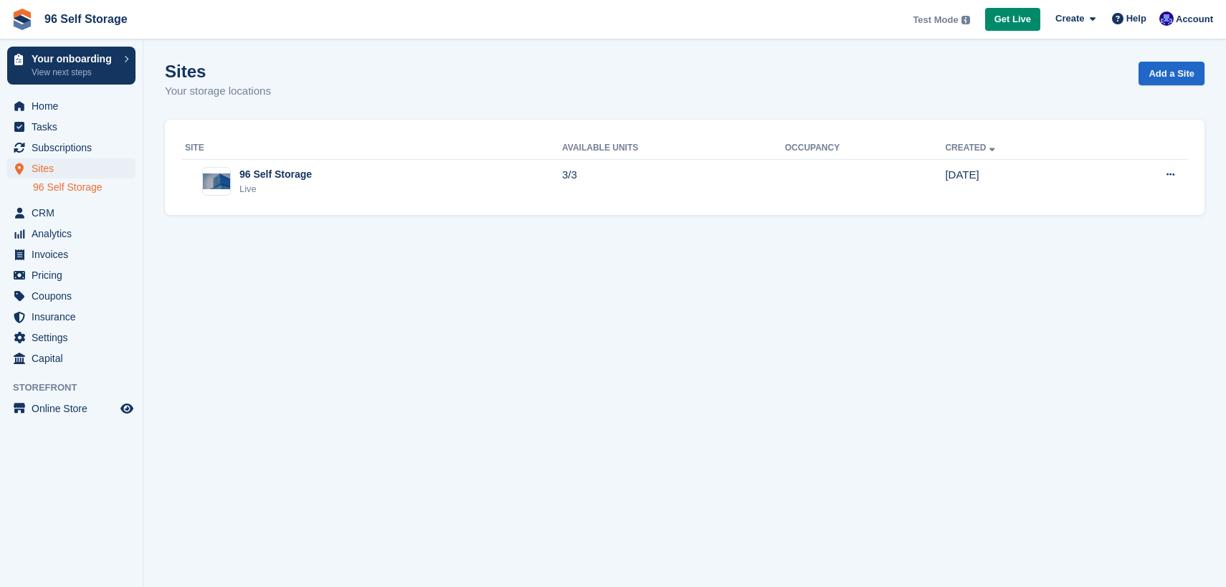
click at [60, 186] on link "96 Self Storage" at bounding box center [84, 188] width 103 height 14
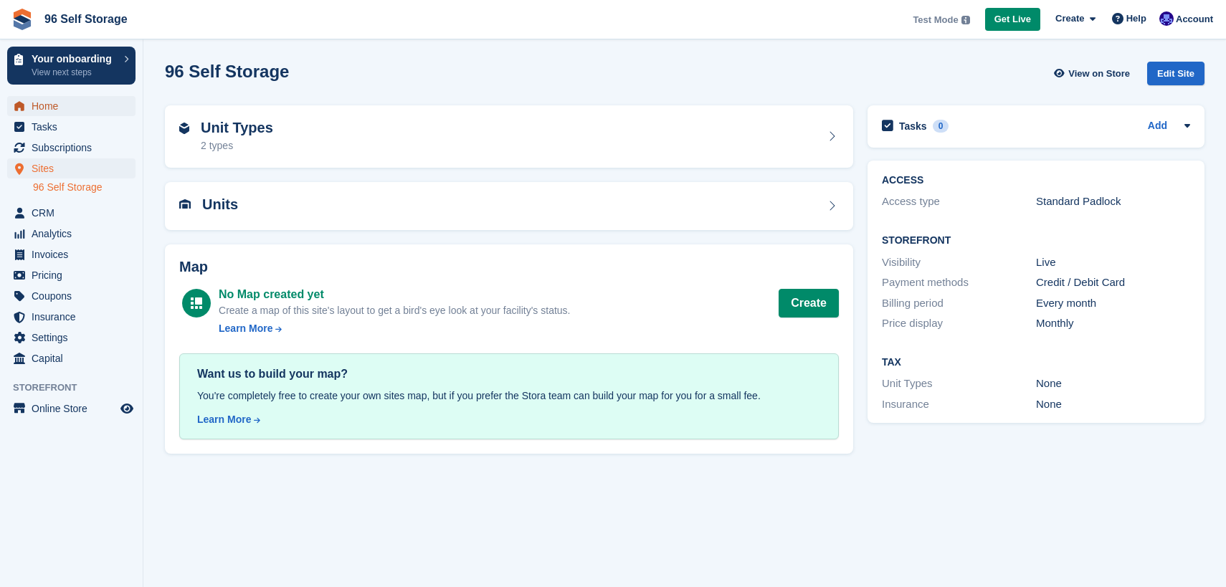
click at [45, 101] on span "Home" at bounding box center [75, 106] width 86 height 20
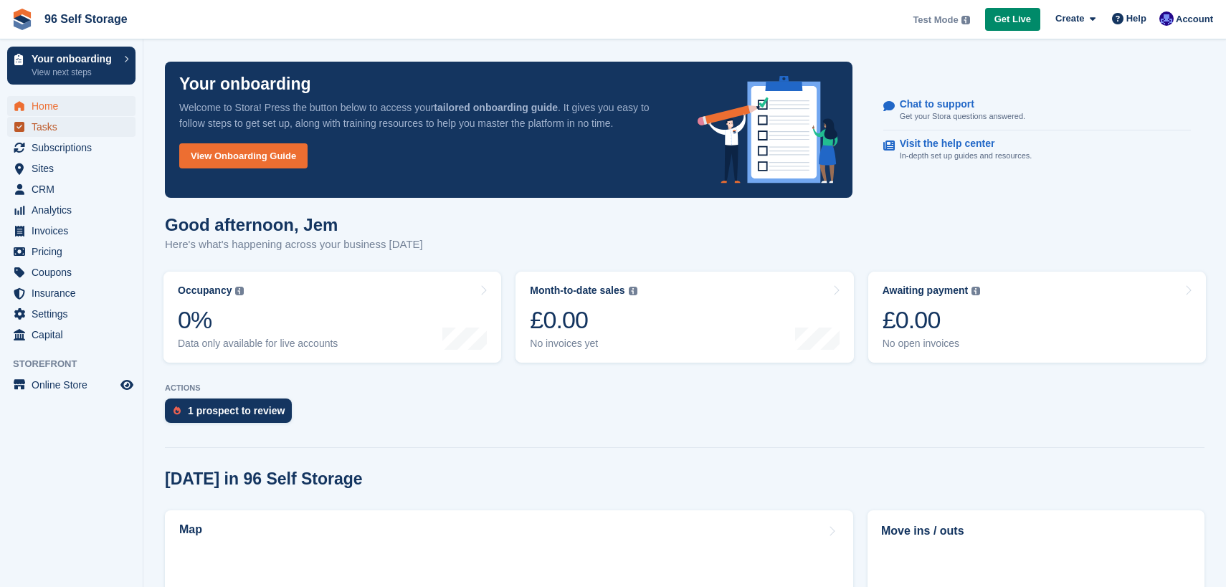
click at [74, 123] on span "Tasks" at bounding box center [75, 127] width 86 height 20
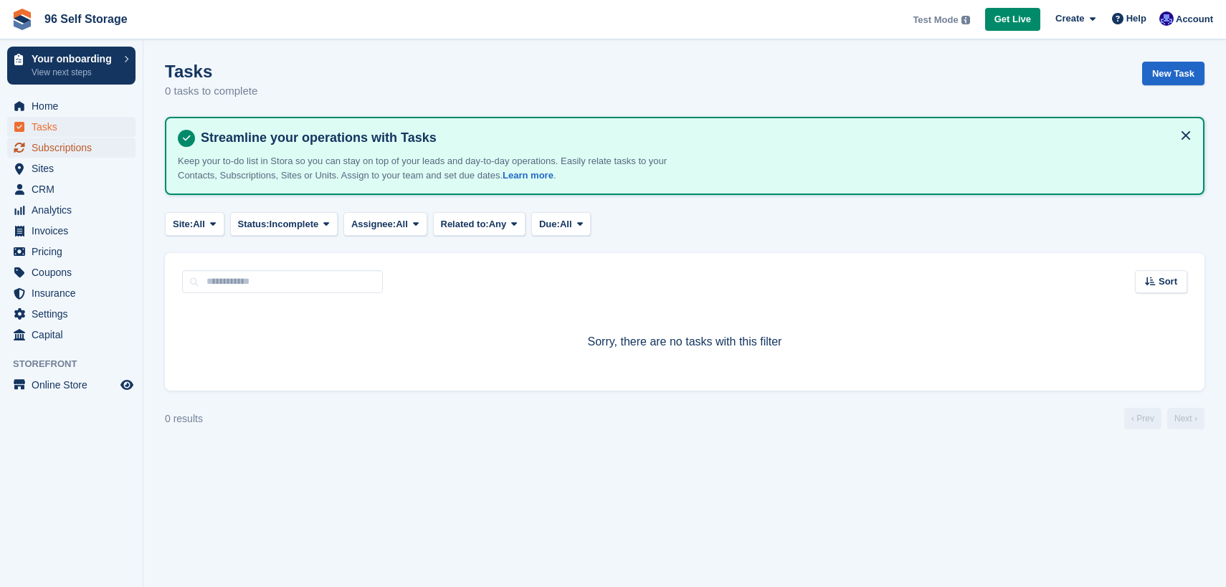
click at [52, 148] on span "Subscriptions" at bounding box center [75, 148] width 86 height 20
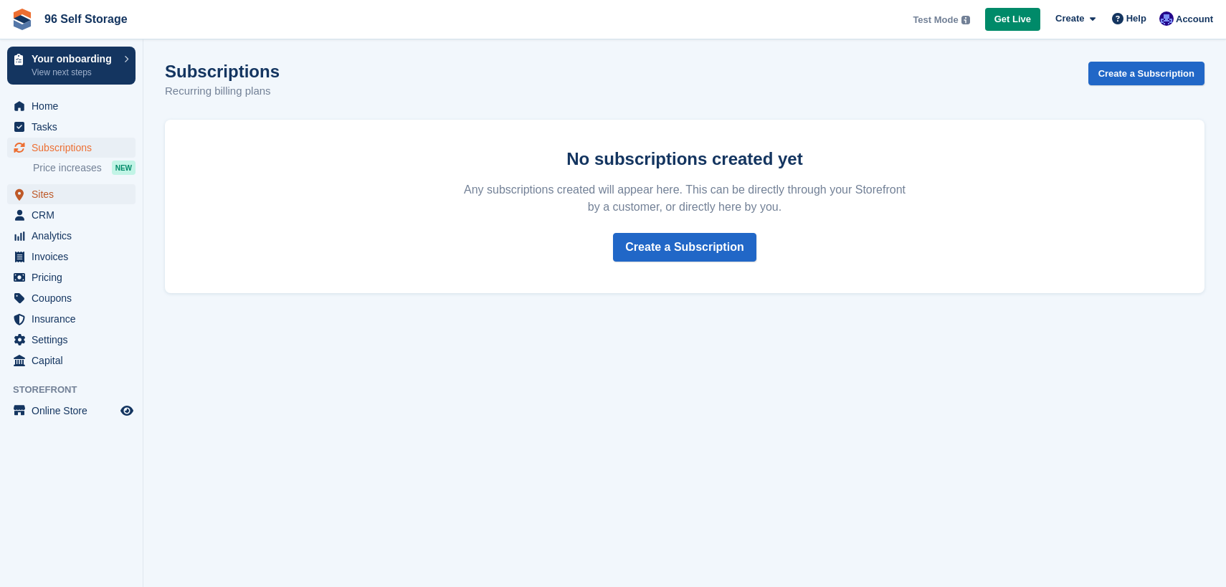
click at [34, 197] on span "Sites" at bounding box center [75, 194] width 86 height 20
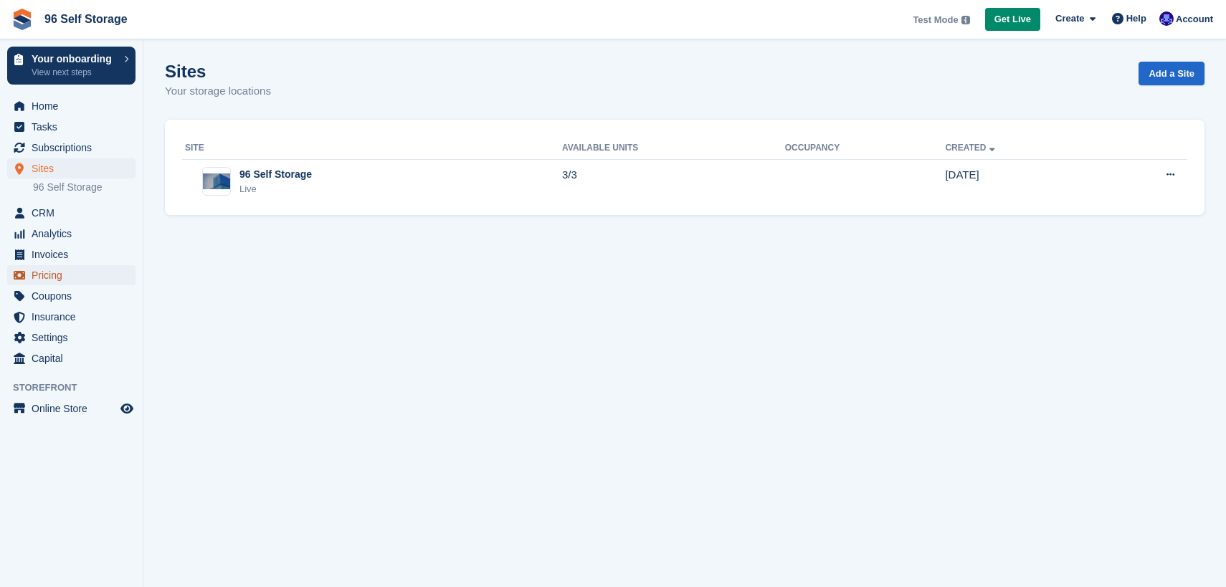
click at [46, 278] on span "Pricing" at bounding box center [75, 275] width 86 height 20
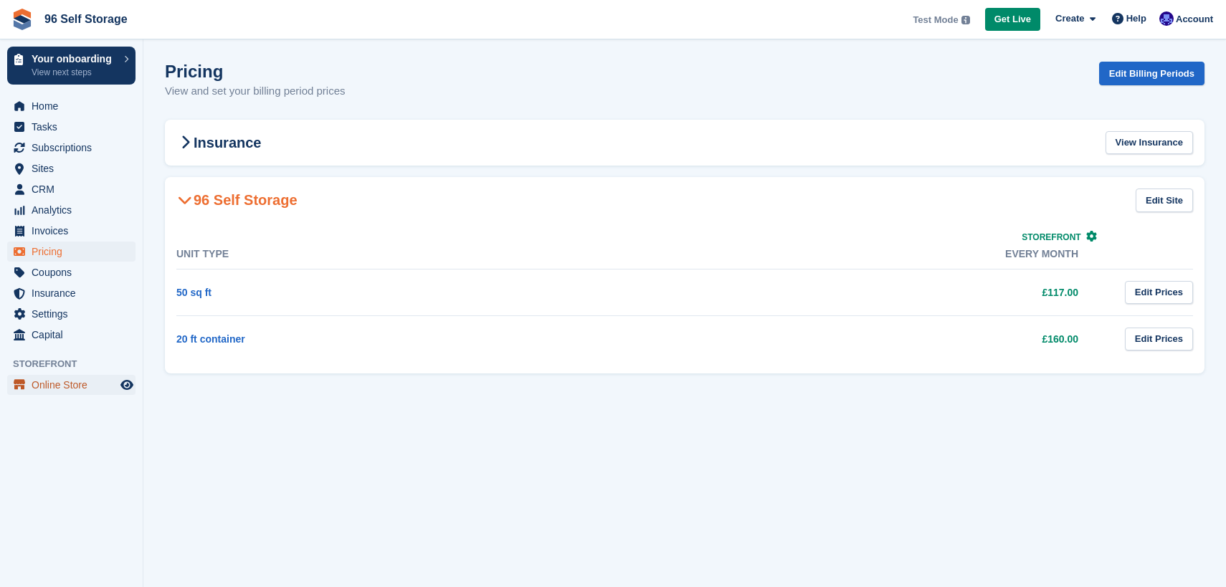
click at [60, 382] on span "Online Store" at bounding box center [75, 385] width 86 height 20
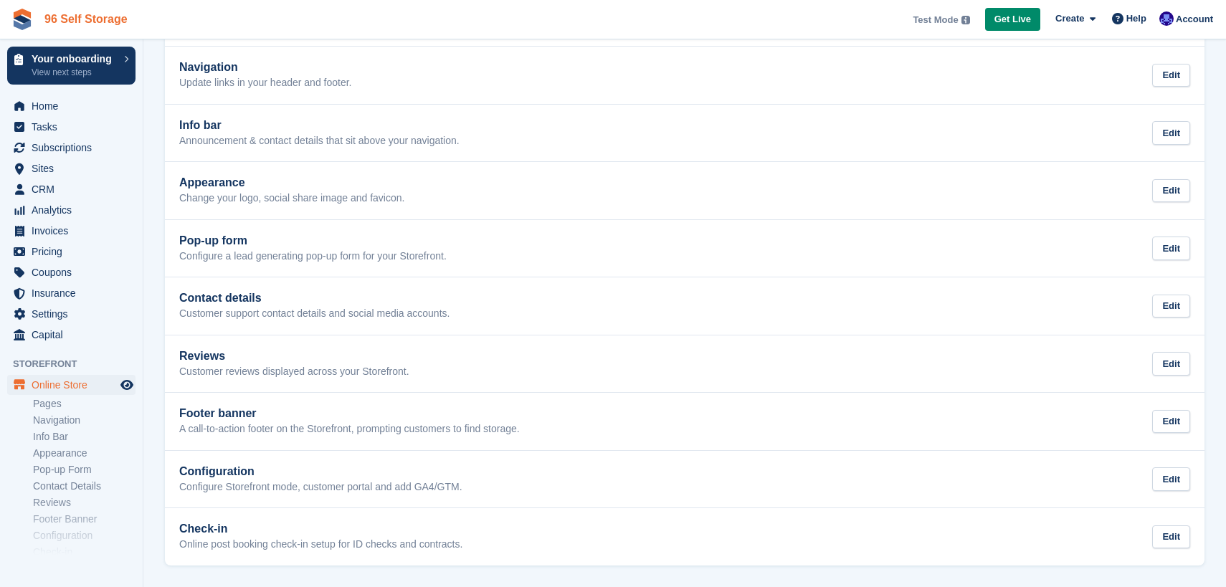
click at [78, 17] on link "96 Self Storage" at bounding box center [86, 19] width 95 height 24
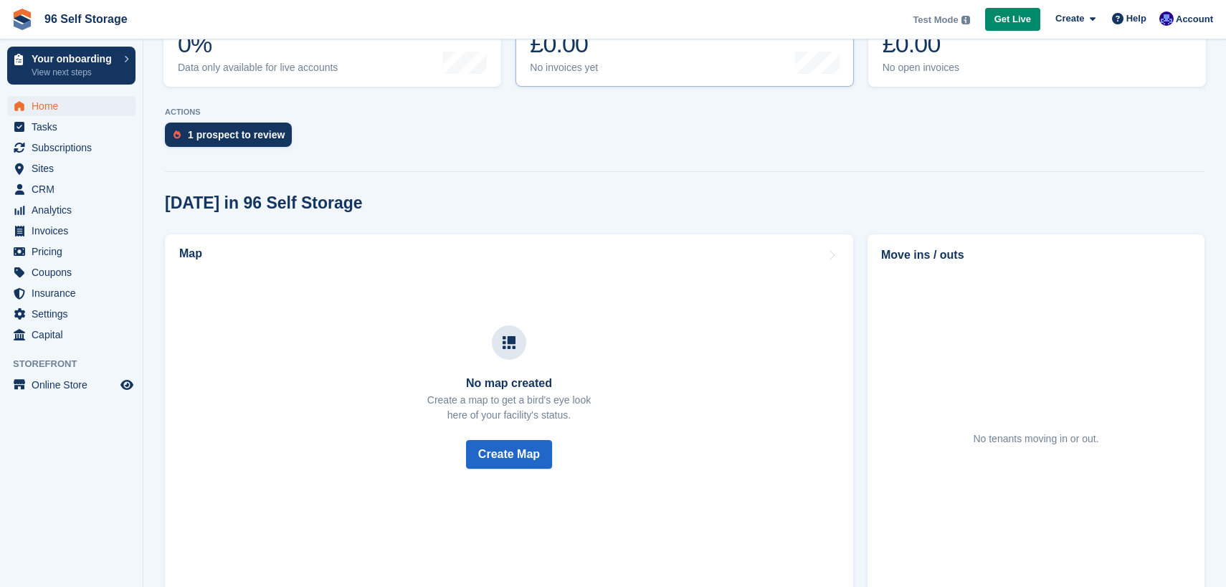
scroll to position [250, 0]
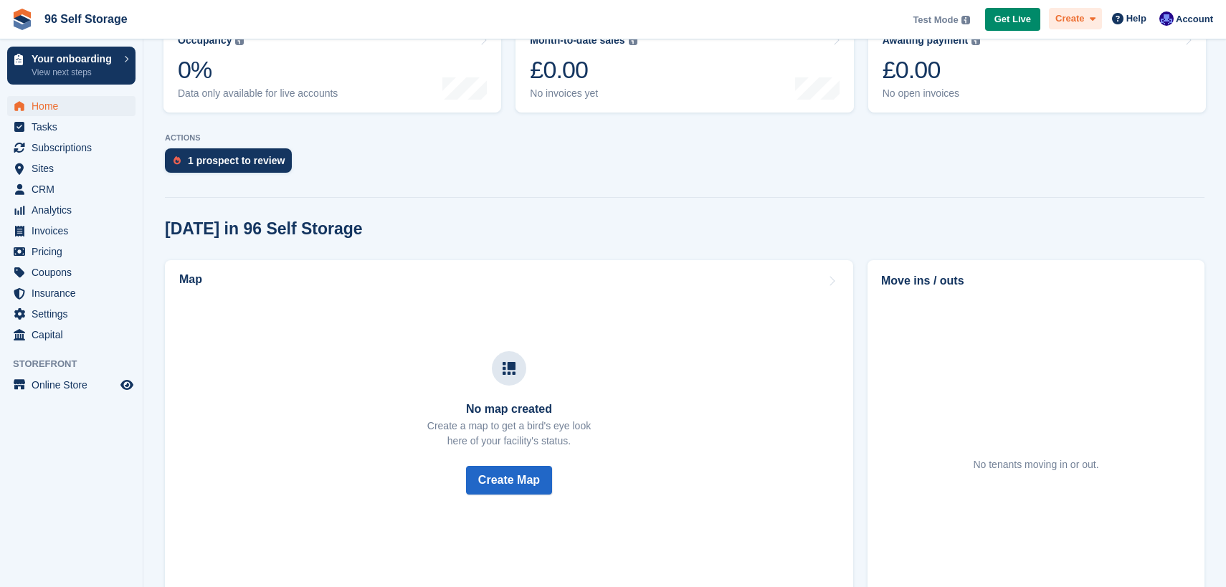
click at [1082, 21] on span "Create" at bounding box center [1070, 18] width 29 height 14
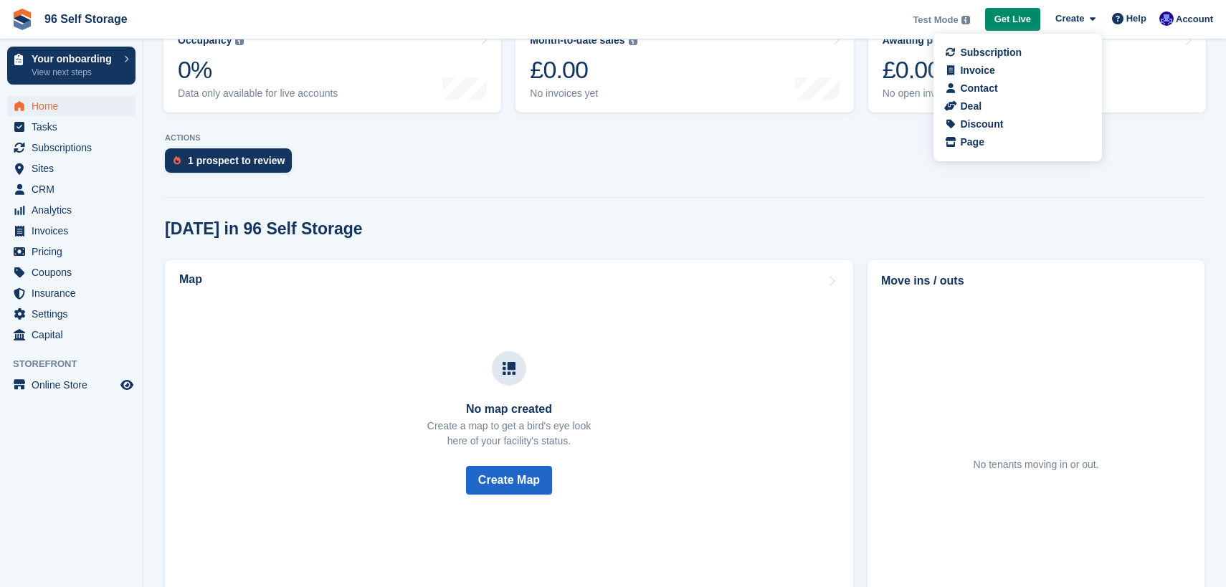
click at [798, 178] on div "1 prospect to review" at bounding box center [685, 164] width 1040 height 32
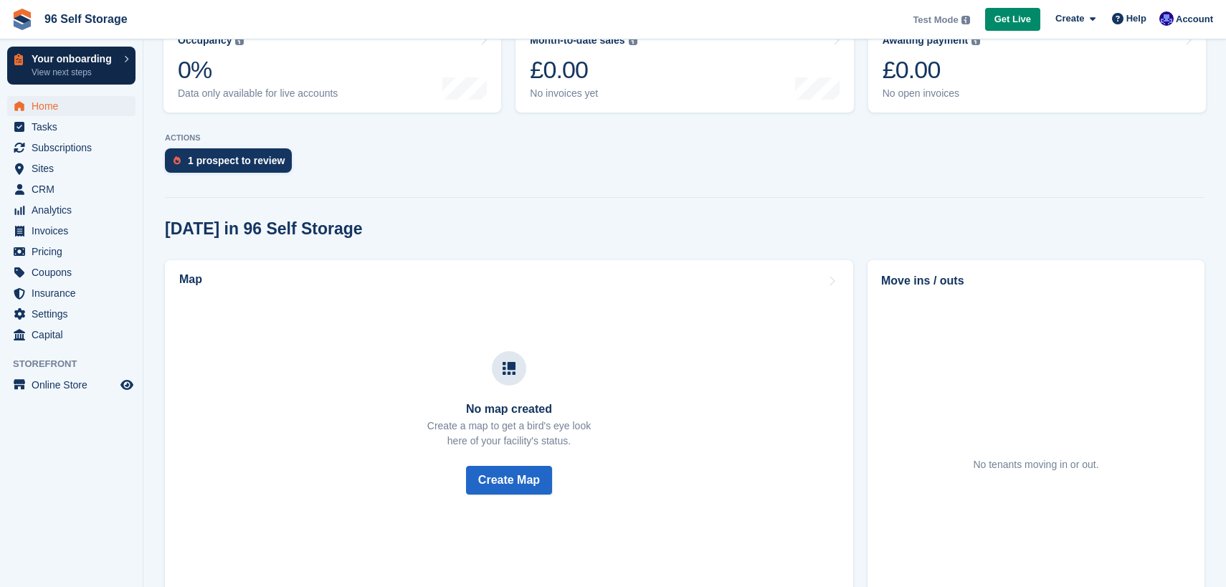
click at [119, 60] on link "Your onboarding View next steps" at bounding box center [71, 66] width 128 height 38
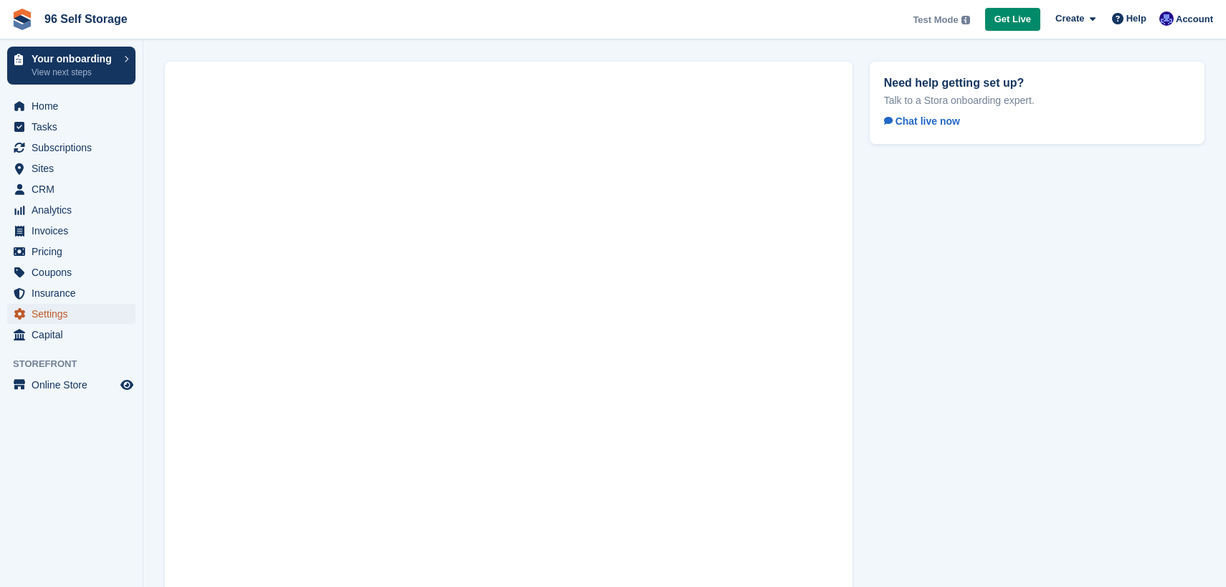
click at [55, 316] on span "Settings" at bounding box center [75, 314] width 86 height 20
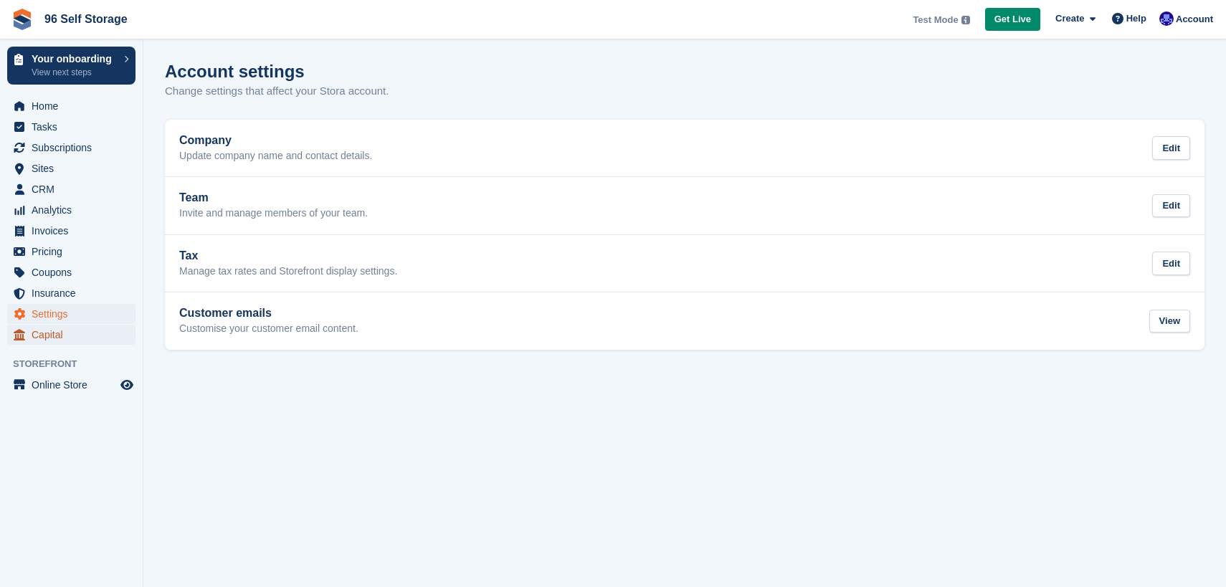
click at [49, 328] on span "Capital" at bounding box center [75, 335] width 86 height 20
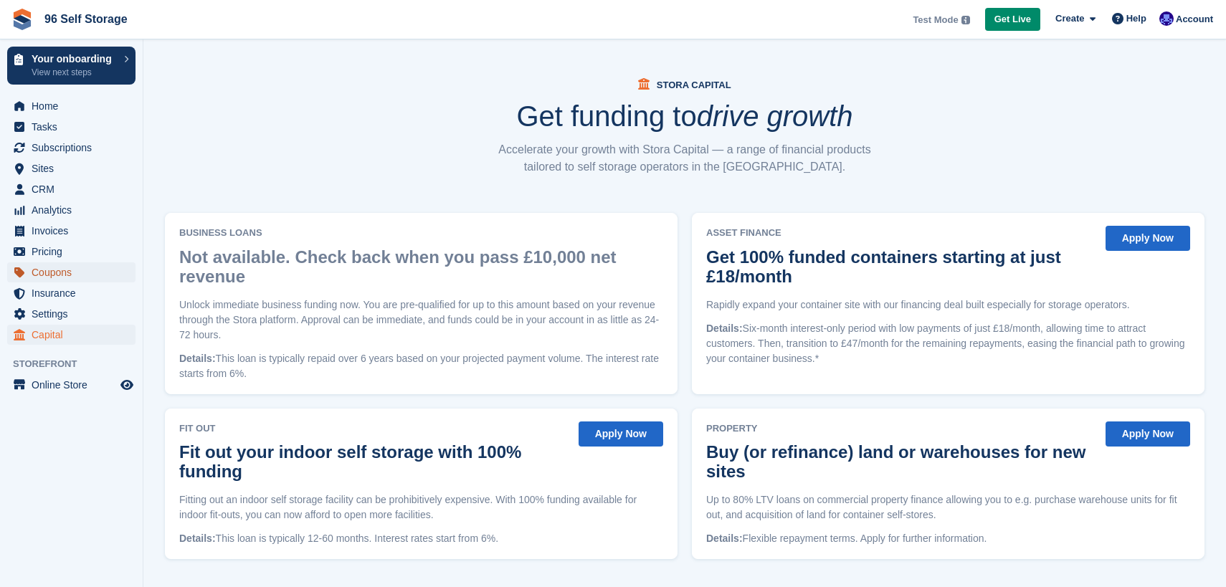
click at [60, 275] on span "Coupons" at bounding box center [75, 273] width 86 height 20
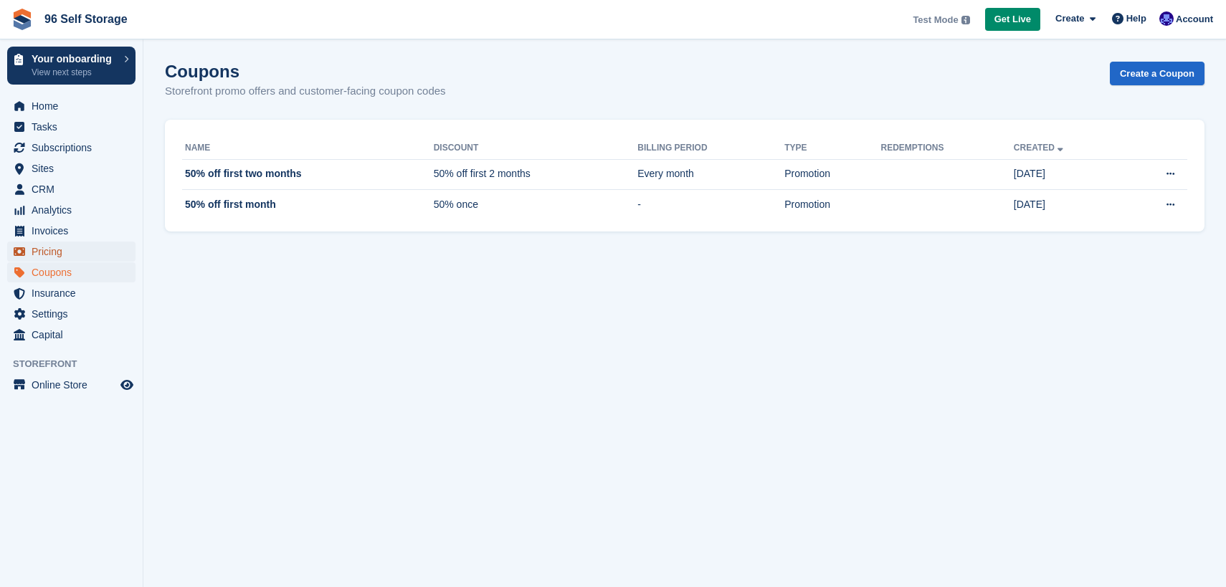
click at [57, 249] on span "Pricing" at bounding box center [75, 252] width 86 height 20
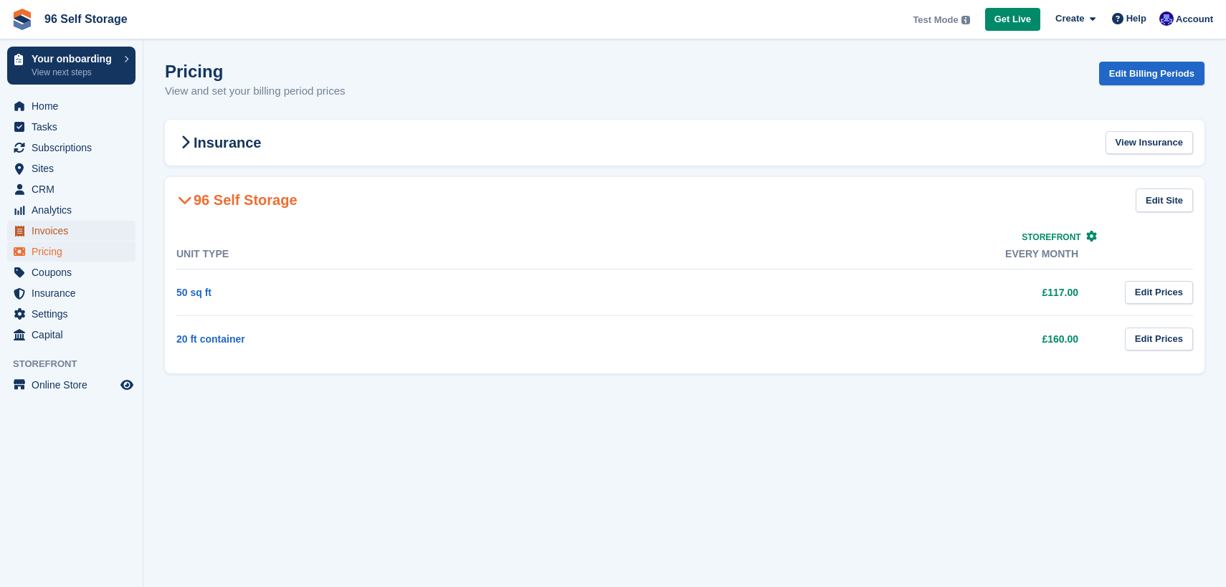
click at [60, 229] on span "Invoices" at bounding box center [75, 231] width 86 height 20
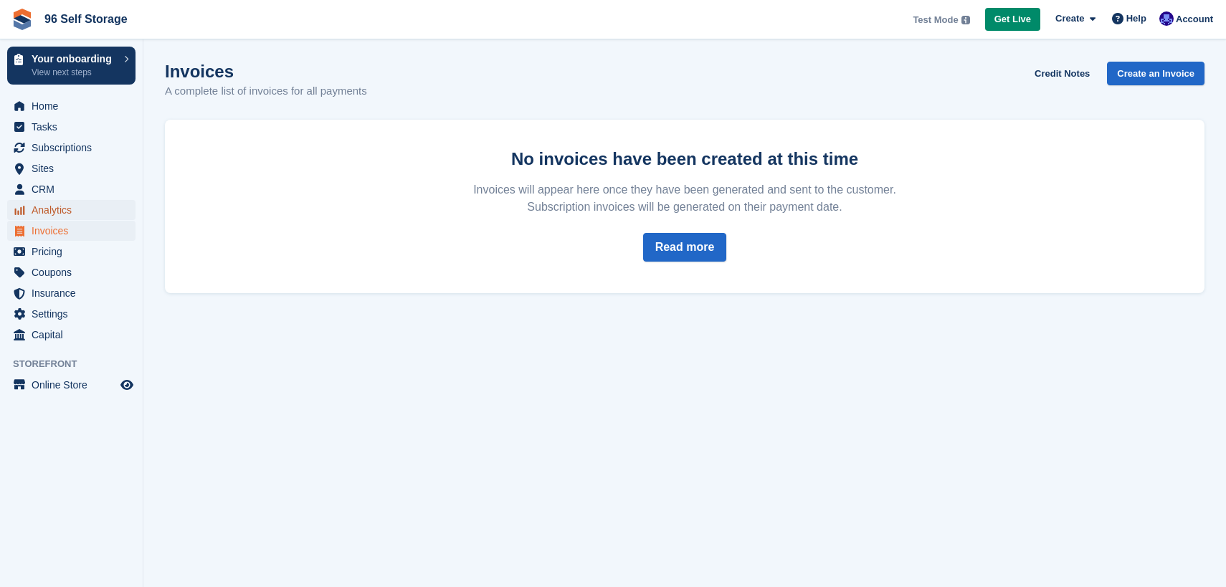
click at [62, 212] on span "Analytics" at bounding box center [75, 210] width 86 height 20
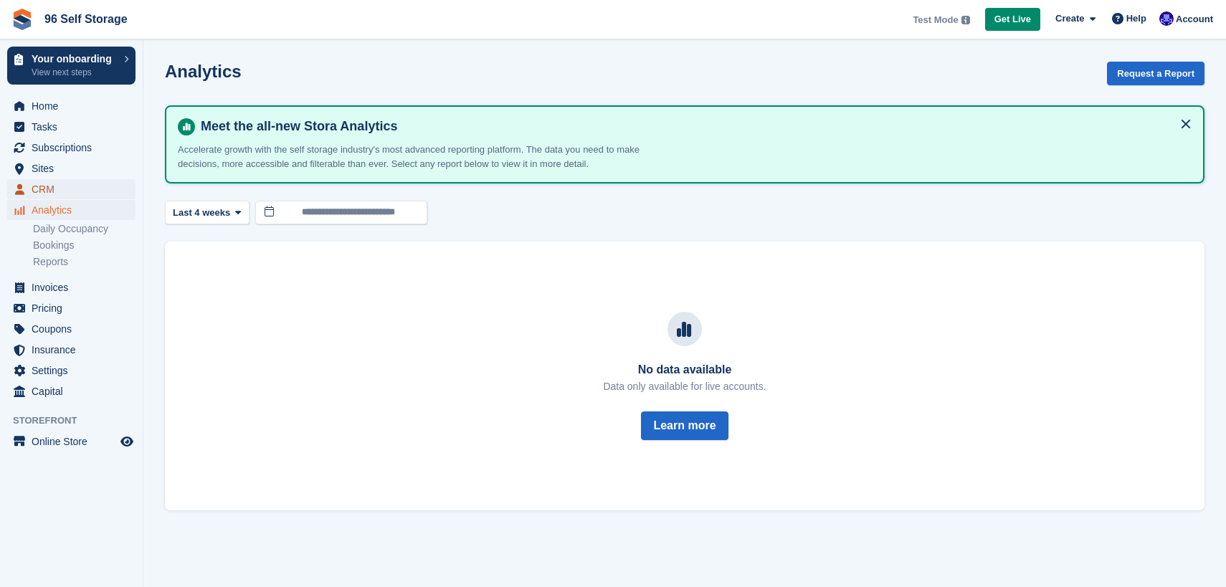
click at [60, 185] on span "CRM" at bounding box center [75, 189] width 86 height 20
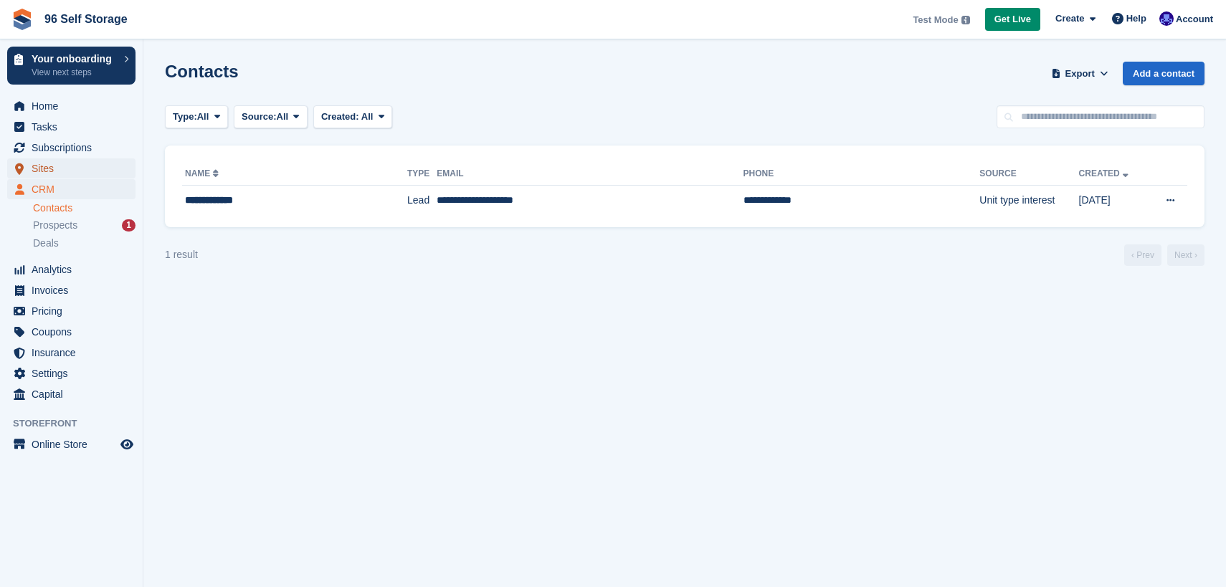
click at [58, 166] on span "Sites" at bounding box center [75, 169] width 86 height 20
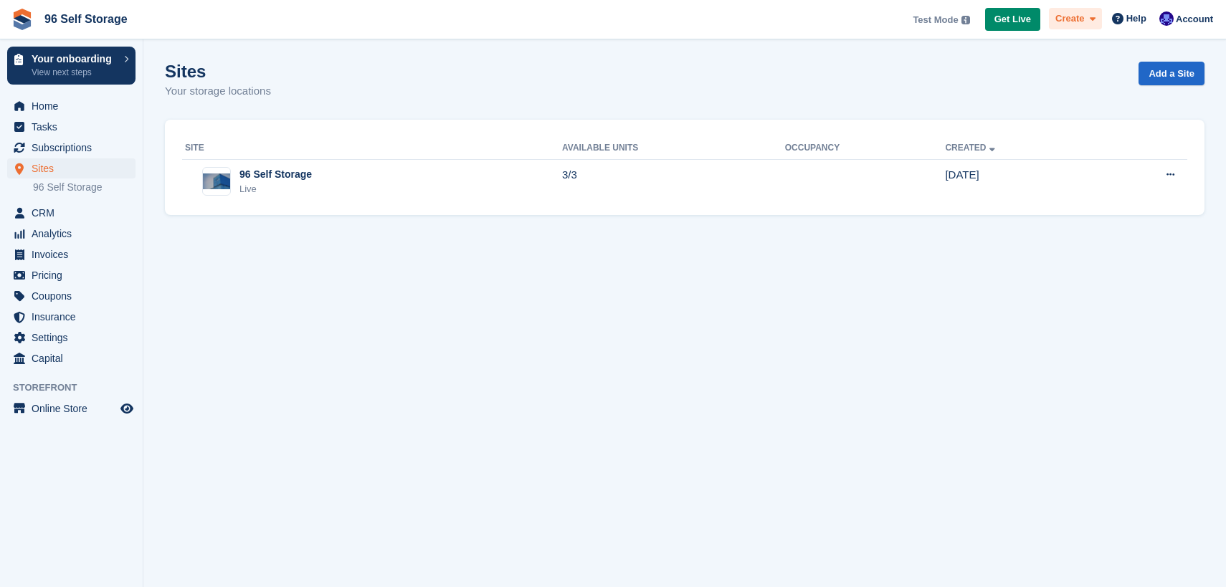
click at [1077, 19] on span "Create" at bounding box center [1070, 18] width 29 height 14
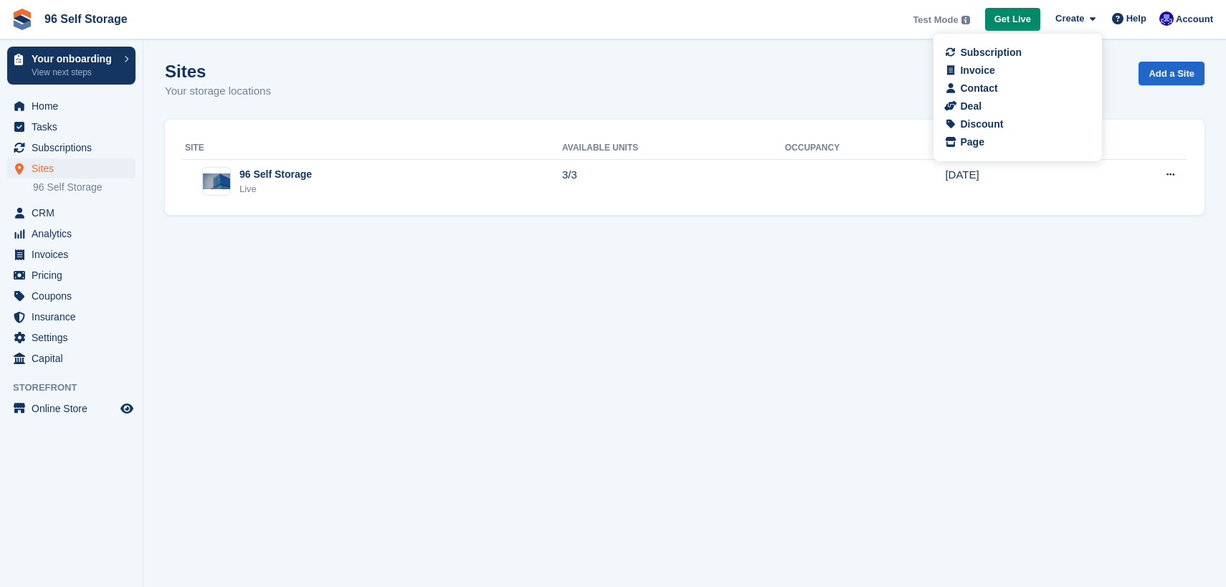
click at [937, 16] on span "Test Mode" at bounding box center [935, 20] width 45 height 14
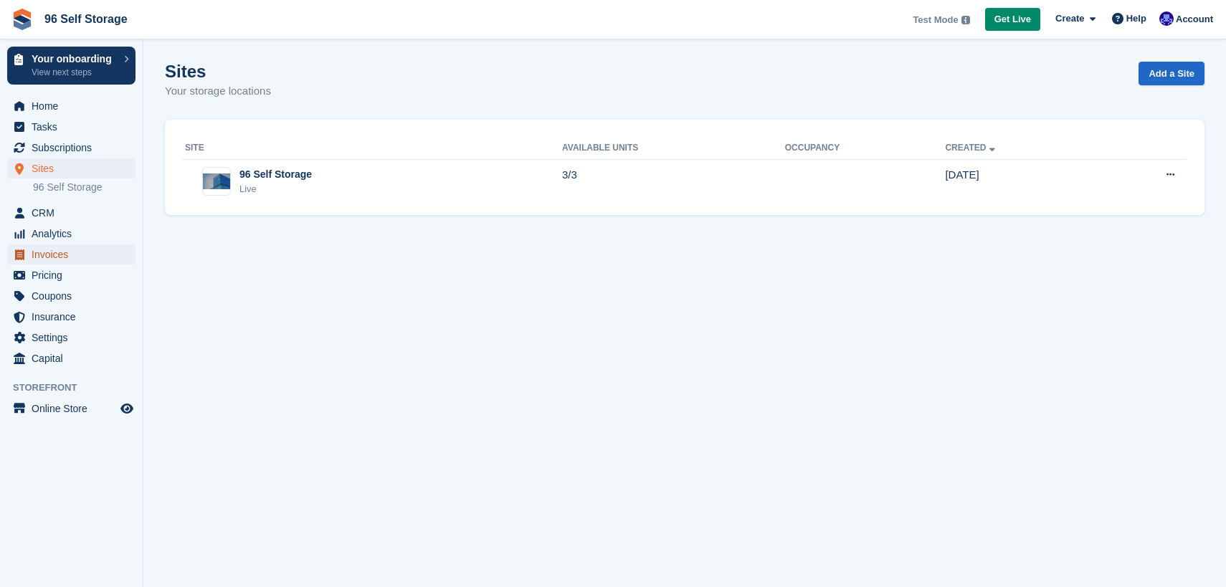
click at [105, 261] on span "Invoices" at bounding box center [75, 255] width 86 height 20
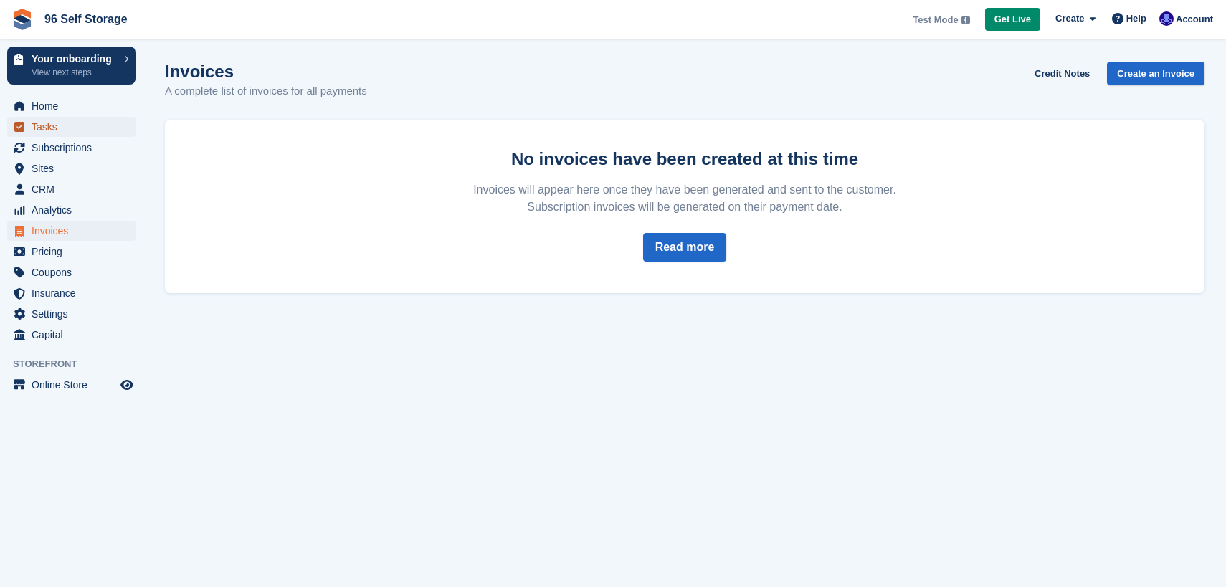
click at [67, 120] on span "Tasks" at bounding box center [75, 127] width 86 height 20
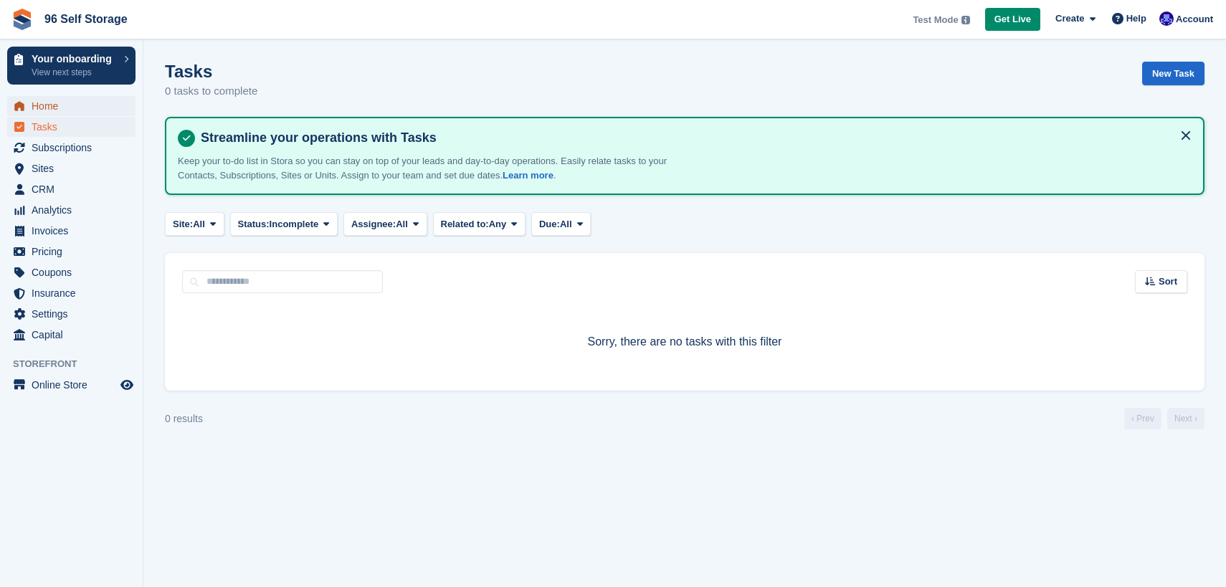
click at [72, 104] on span "Home" at bounding box center [75, 106] width 86 height 20
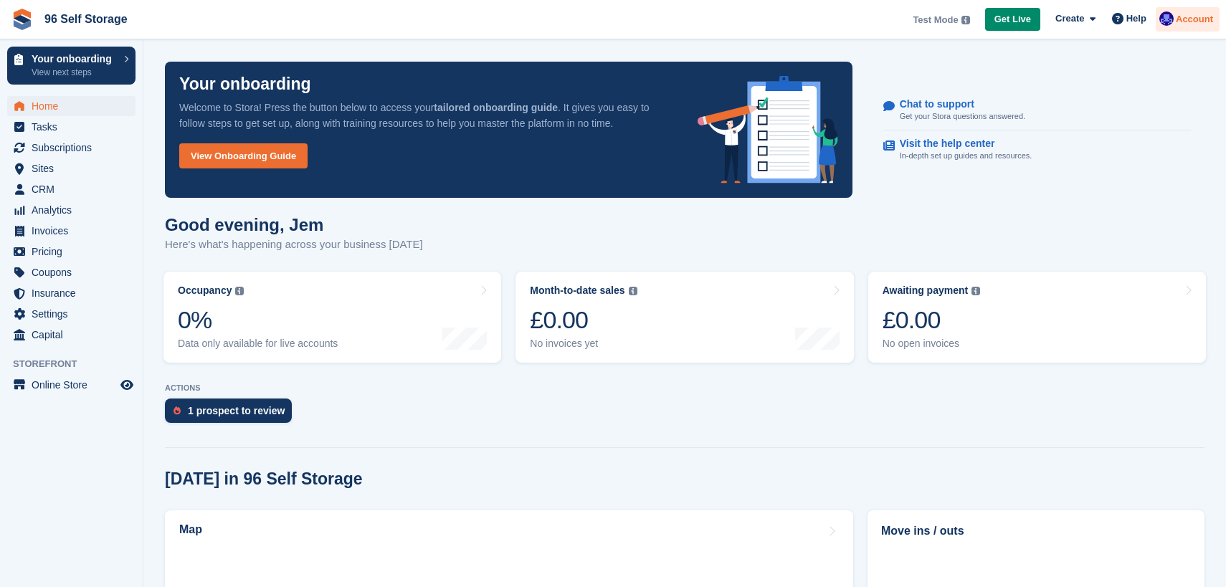
click at [1190, 20] on span "Account" at bounding box center [1194, 19] width 37 height 14
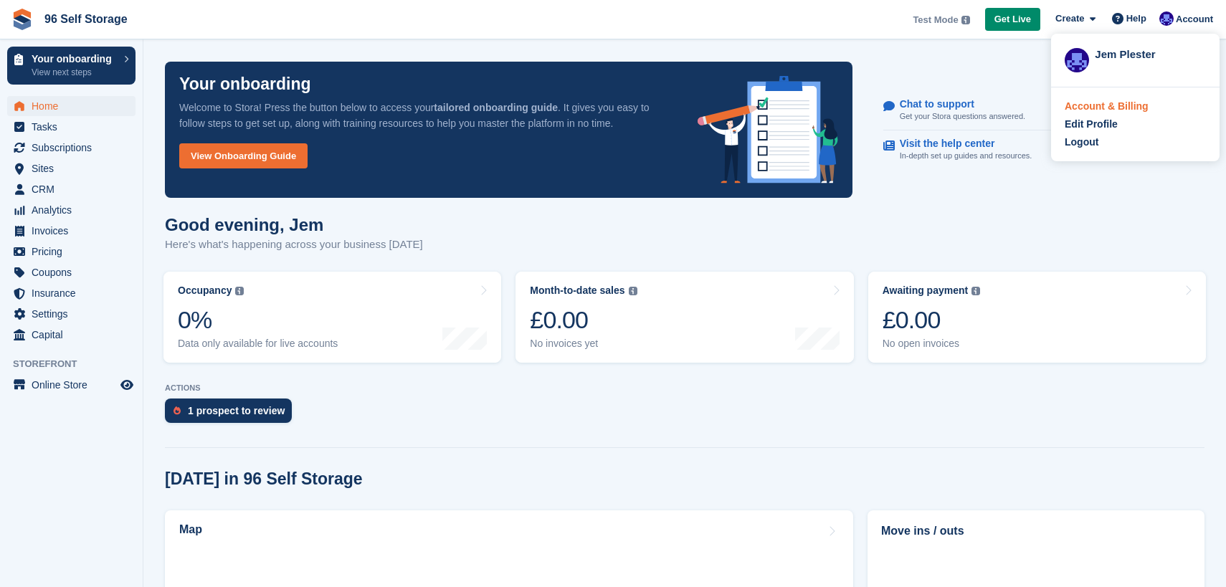
click at [1120, 108] on div "Account & Billing" at bounding box center [1107, 106] width 84 height 15
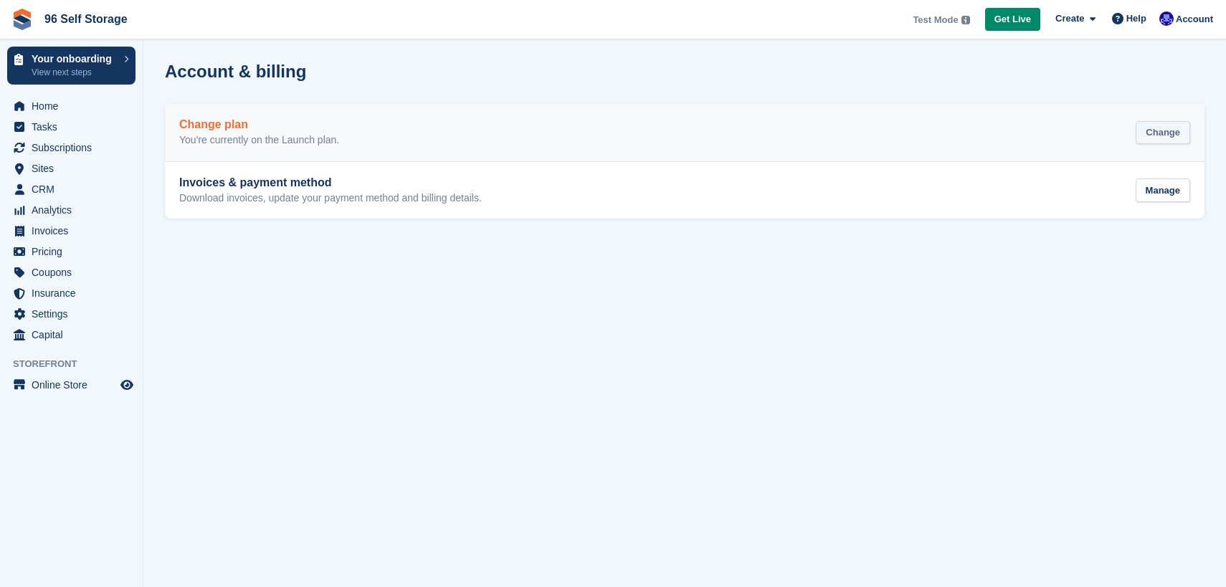
click at [1165, 133] on div "Change" at bounding box center [1163, 133] width 55 height 24
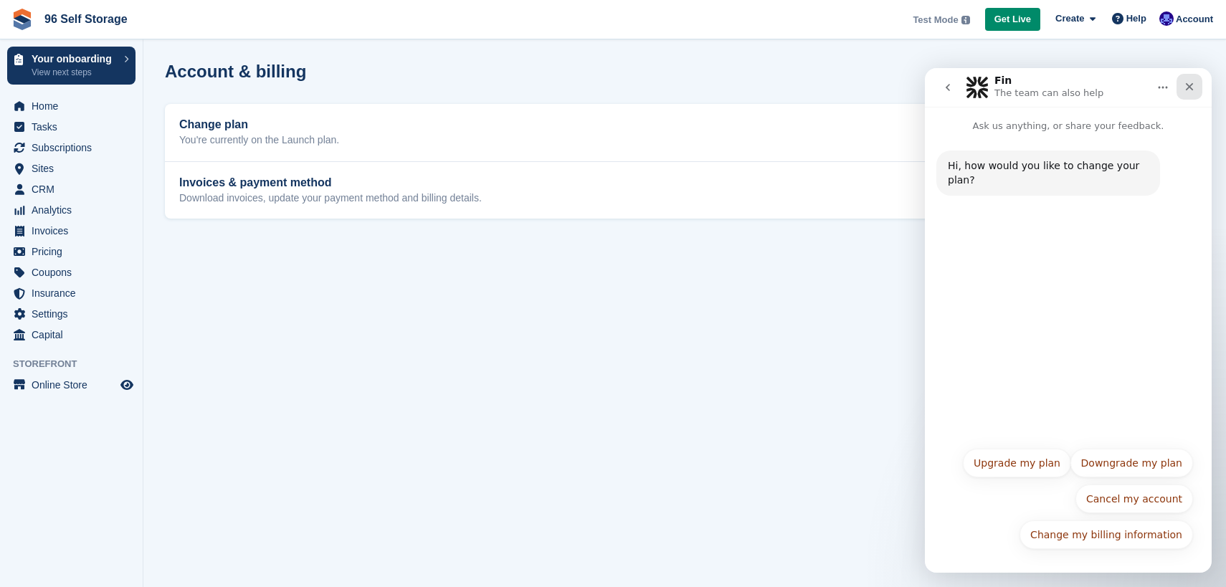
click at [1194, 91] on icon "Close" at bounding box center [1189, 86] width 11 height 11
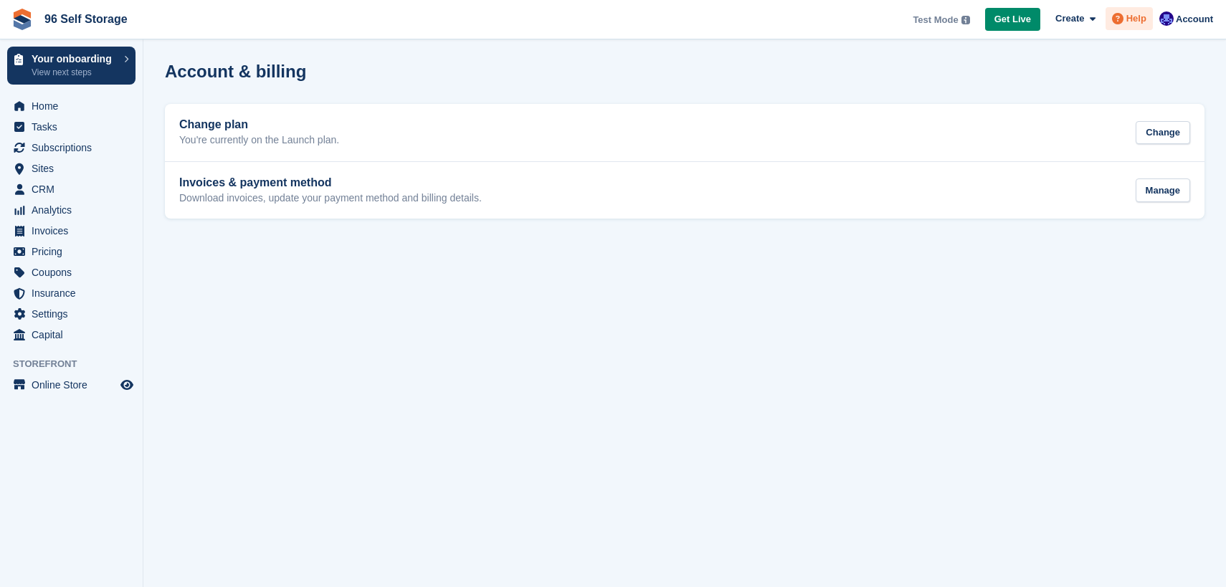
click at [1134, 24] on span "Help" at bounding box center [1137, 18] width 20 height 14
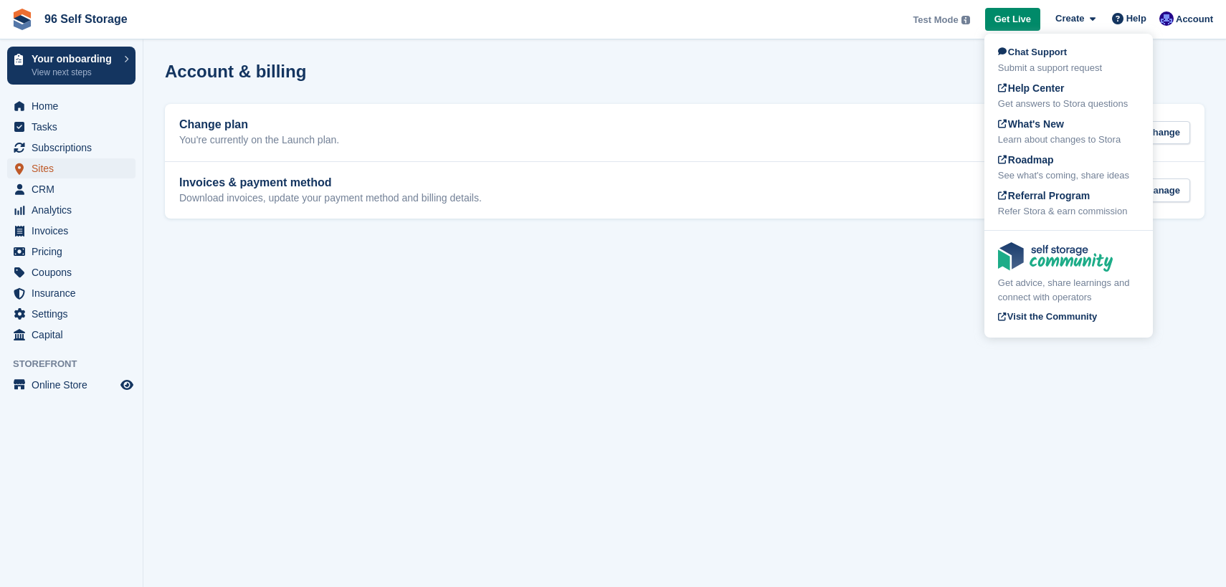
click at [42, 169] on span "Sites" at bounding box center [75, 169] width 86 height 20
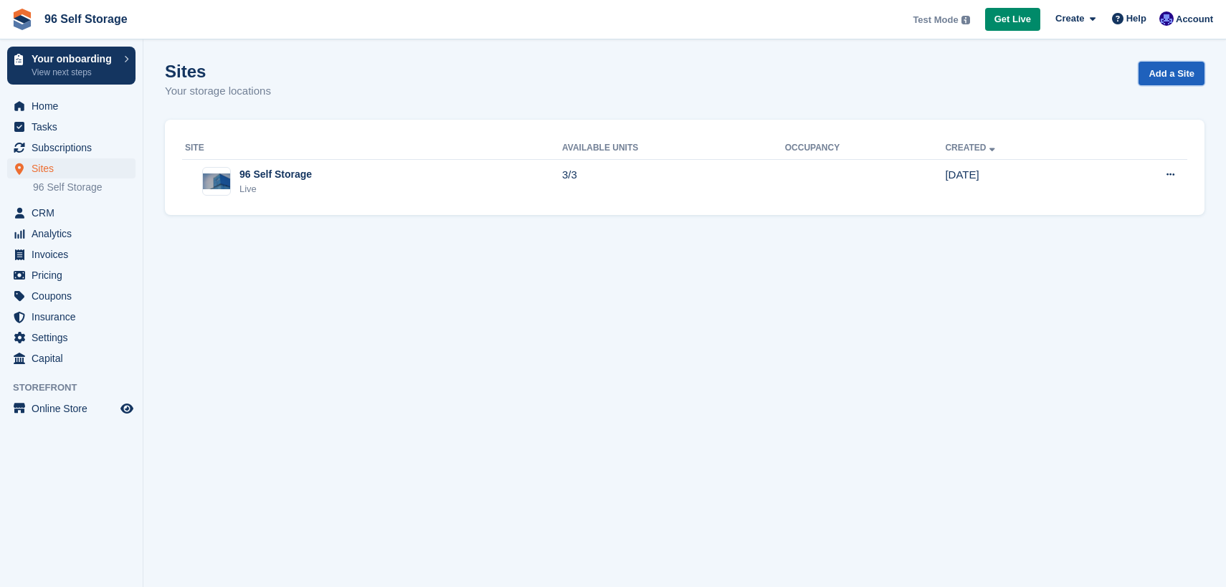
click at [1163, 73] on link "Add a Site" at bounding box center [1172, 74] width 66 height 24
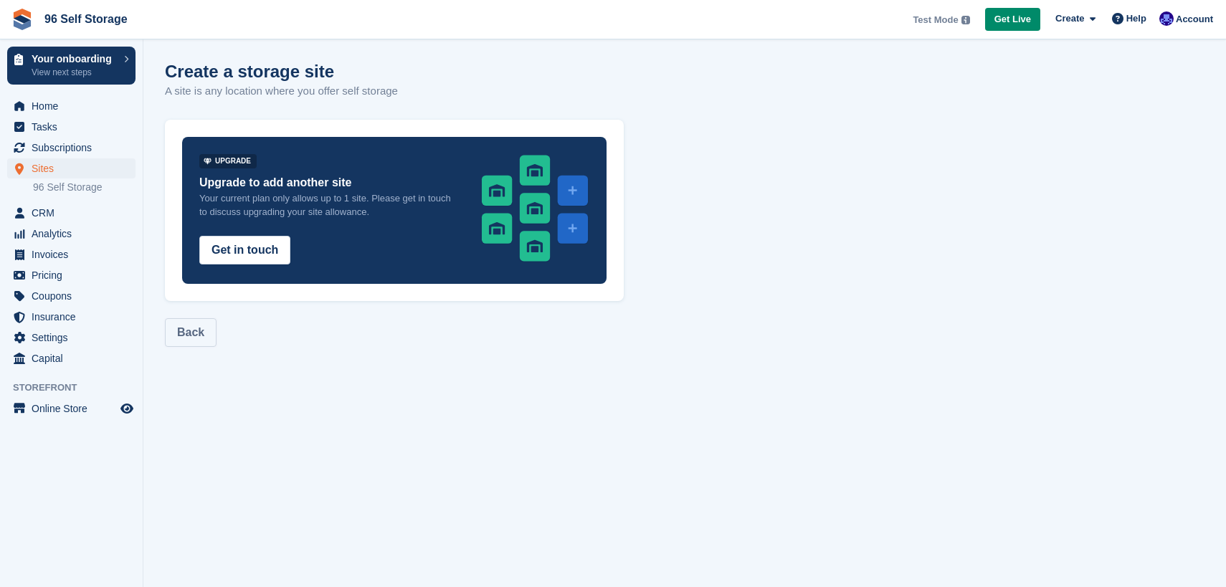
click at [202, 333] on link "Back" at bounding box center [191, 332] width 52 height 29
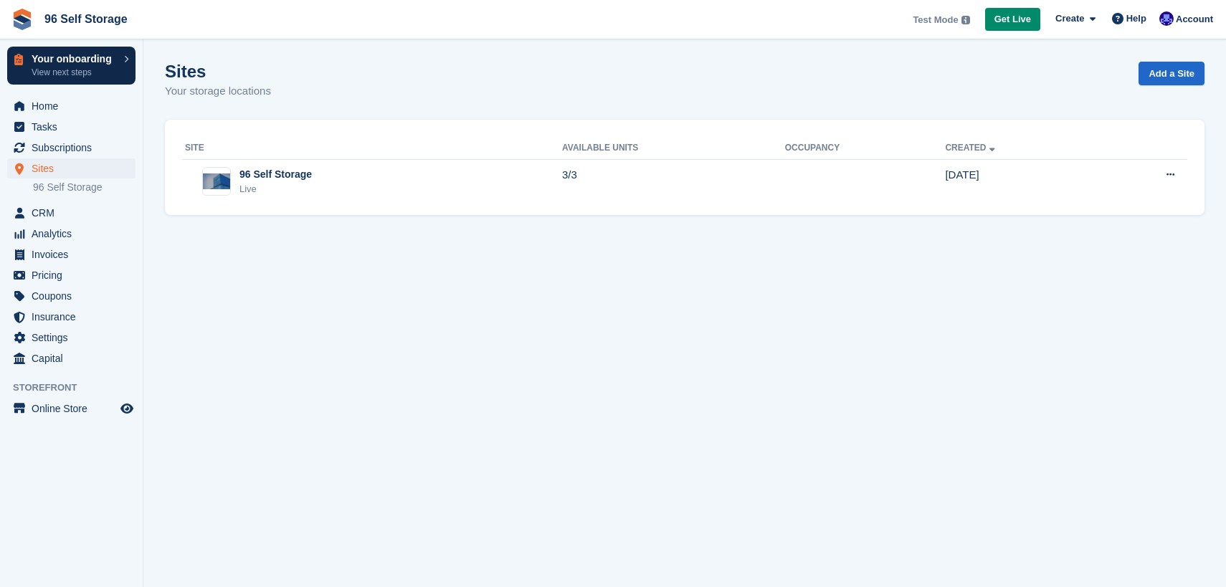
click at [124, 64] on link "Your onboarding View next steps" at bounding box center [71, 66] width 128 height 38
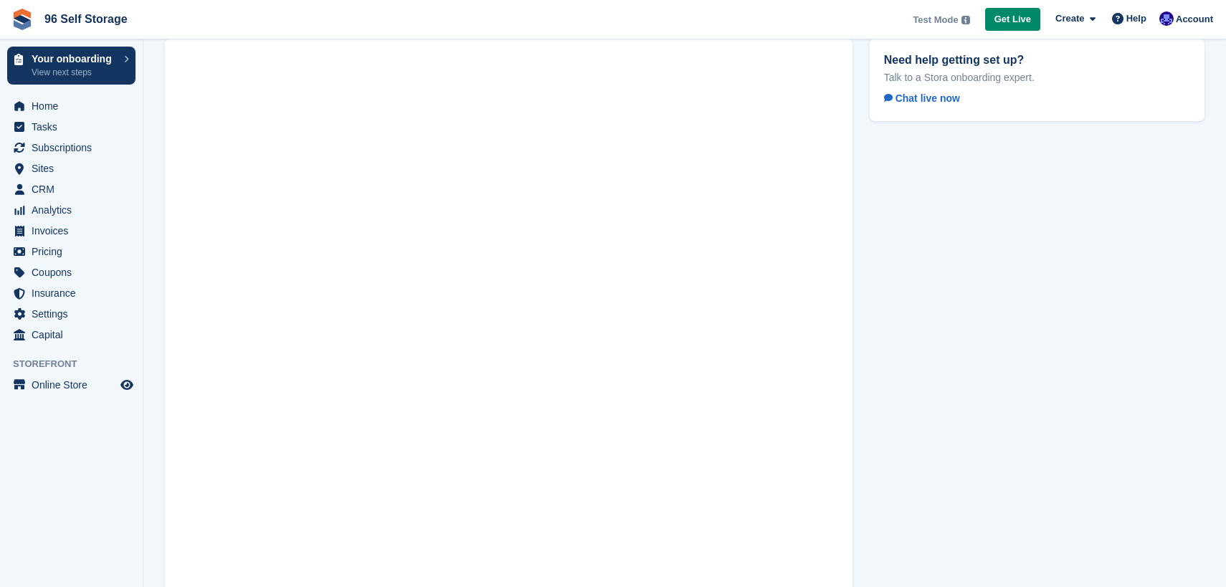
scroll to position [83, 0]
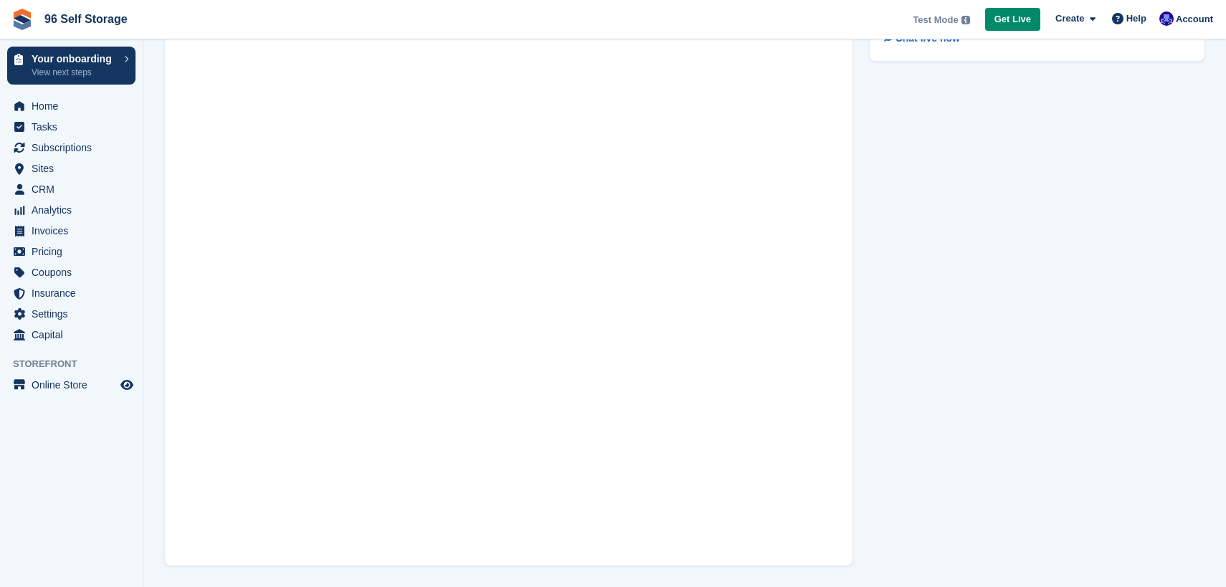
click at [16, 23] on img at bounding box center [22, 20] width 22 height 22
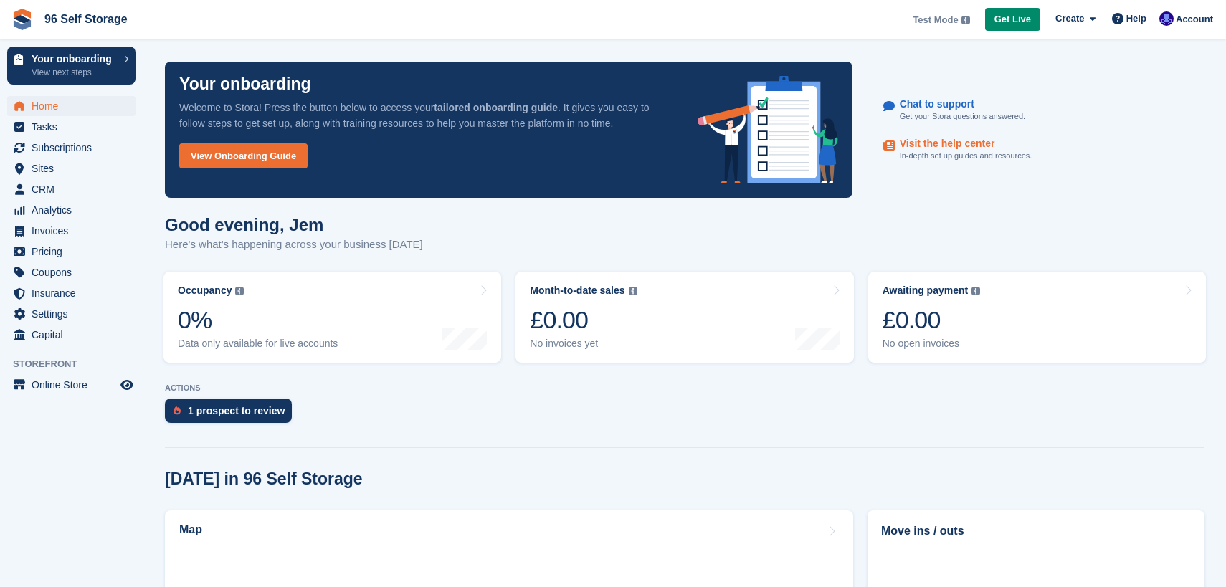
click at [968, 141] on p "Visit the help center" at bounding box center [960, 144] width 121 height 12
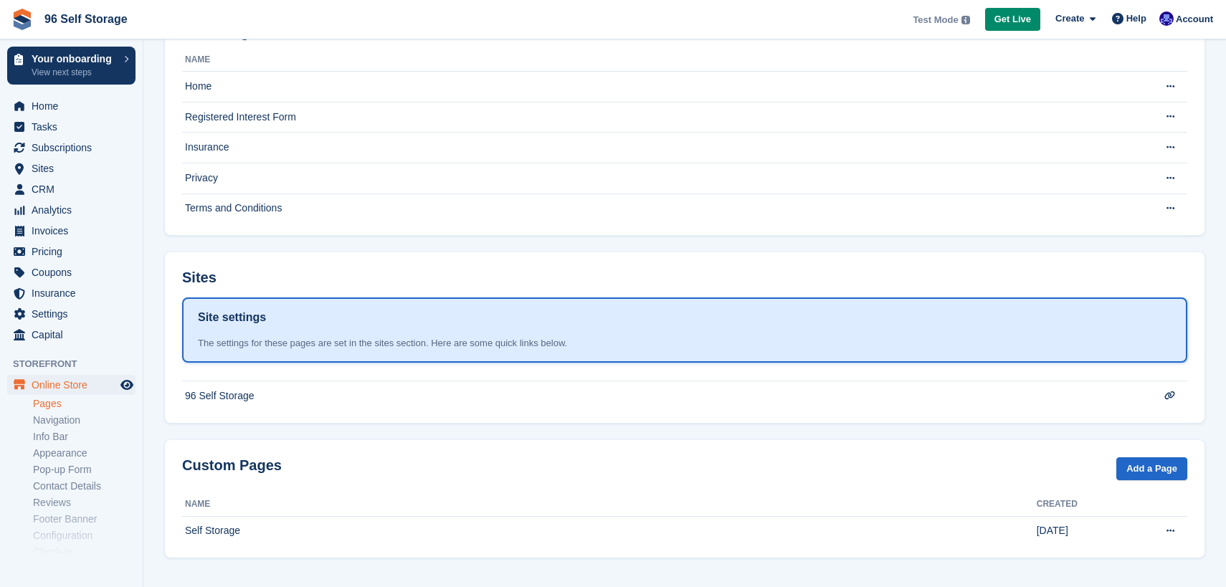
scroll to position [113, 0]
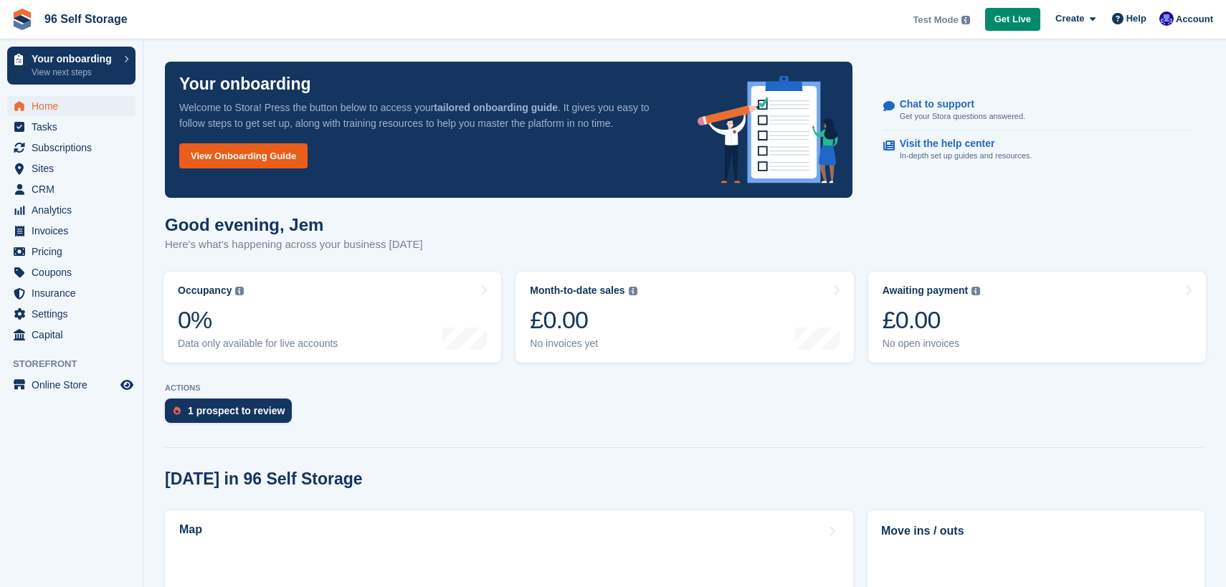
click at [260, 159] on link "View Onboarding Guide" at bounding box center [243, 155] width 128 height 25
